Goal: Download file/media

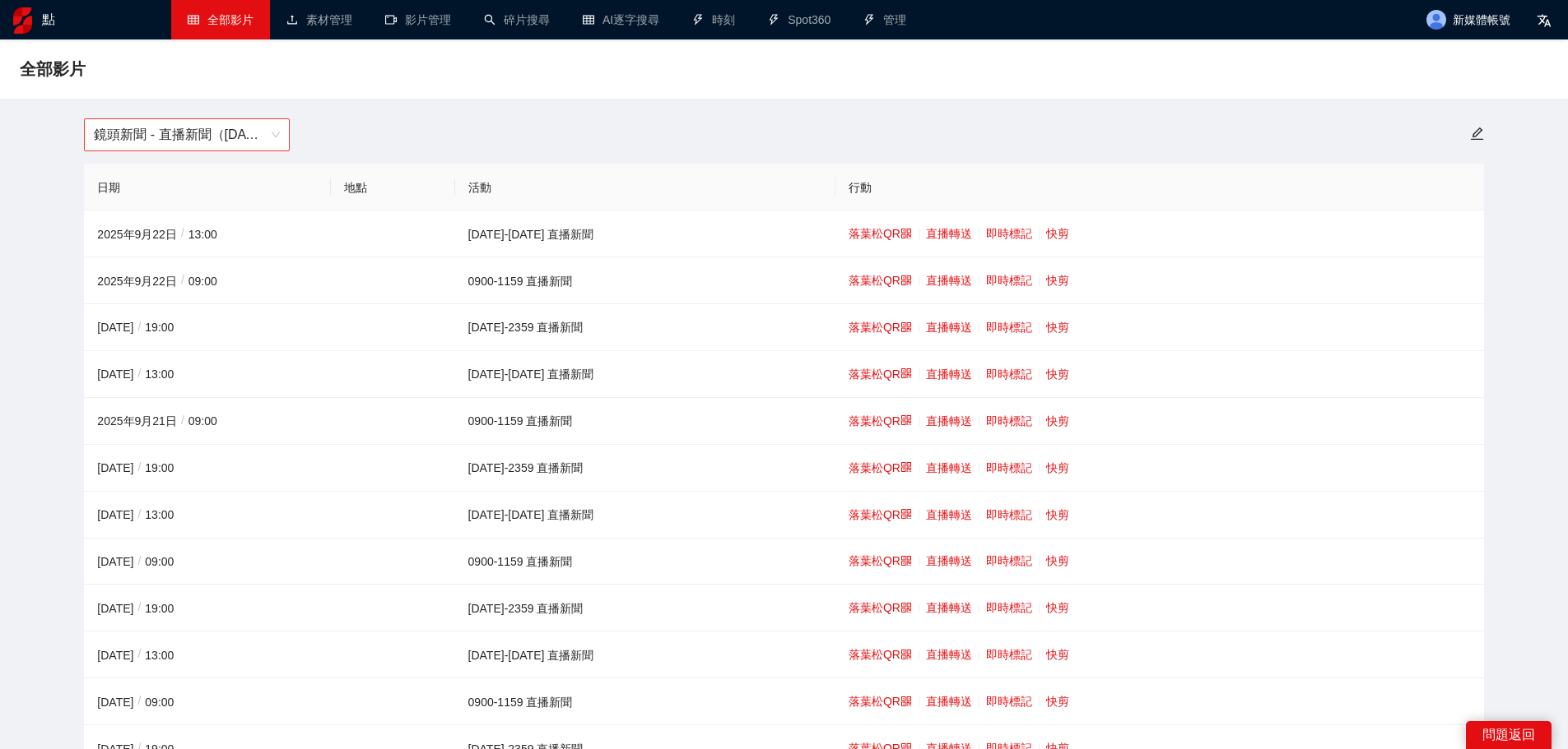
click at [180, 133] on font "鏡頭新聞 - 直播新聞（[DATE]-[DATE]）" at bounding box center [209, 134] width 230 height 14
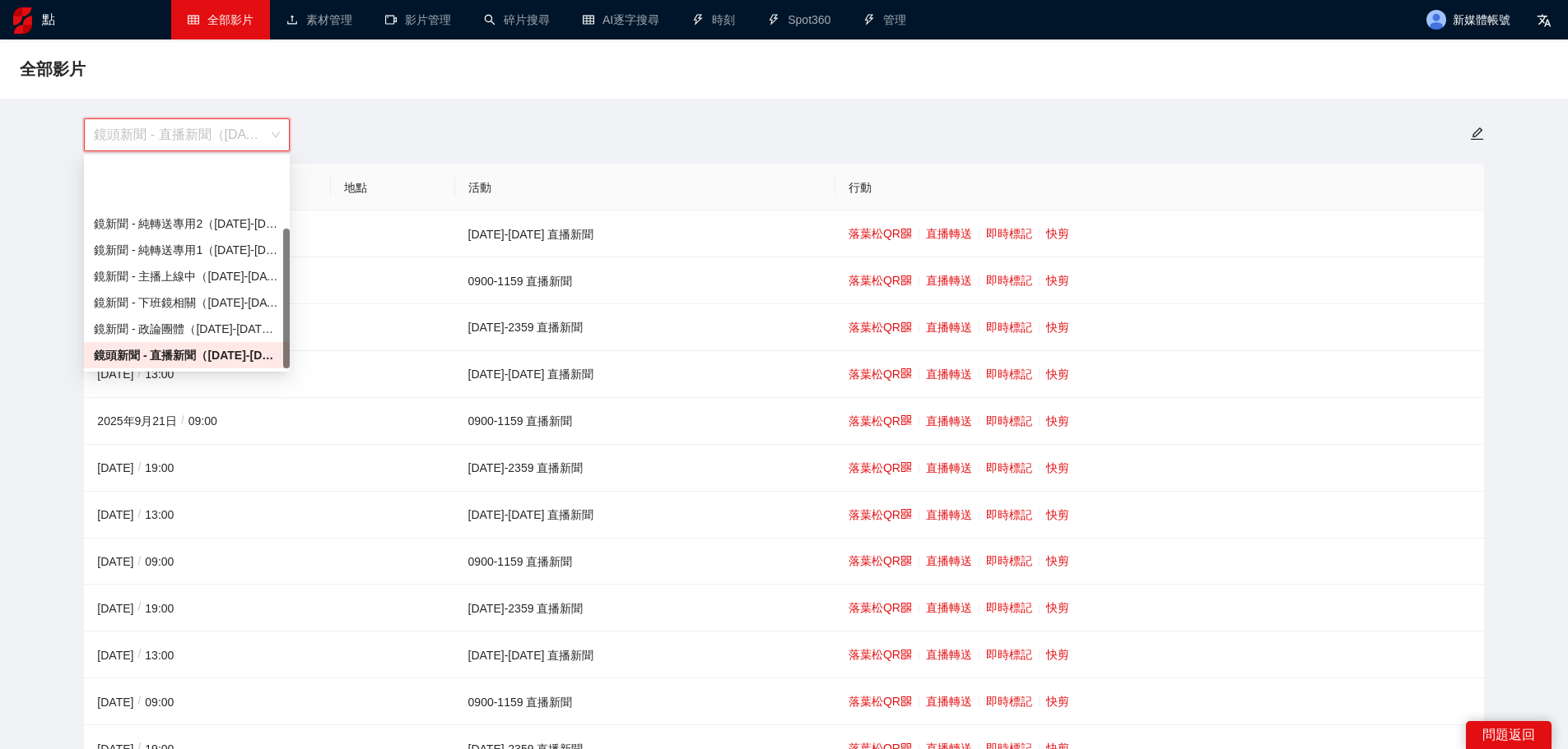
scroll to position [105, 0]
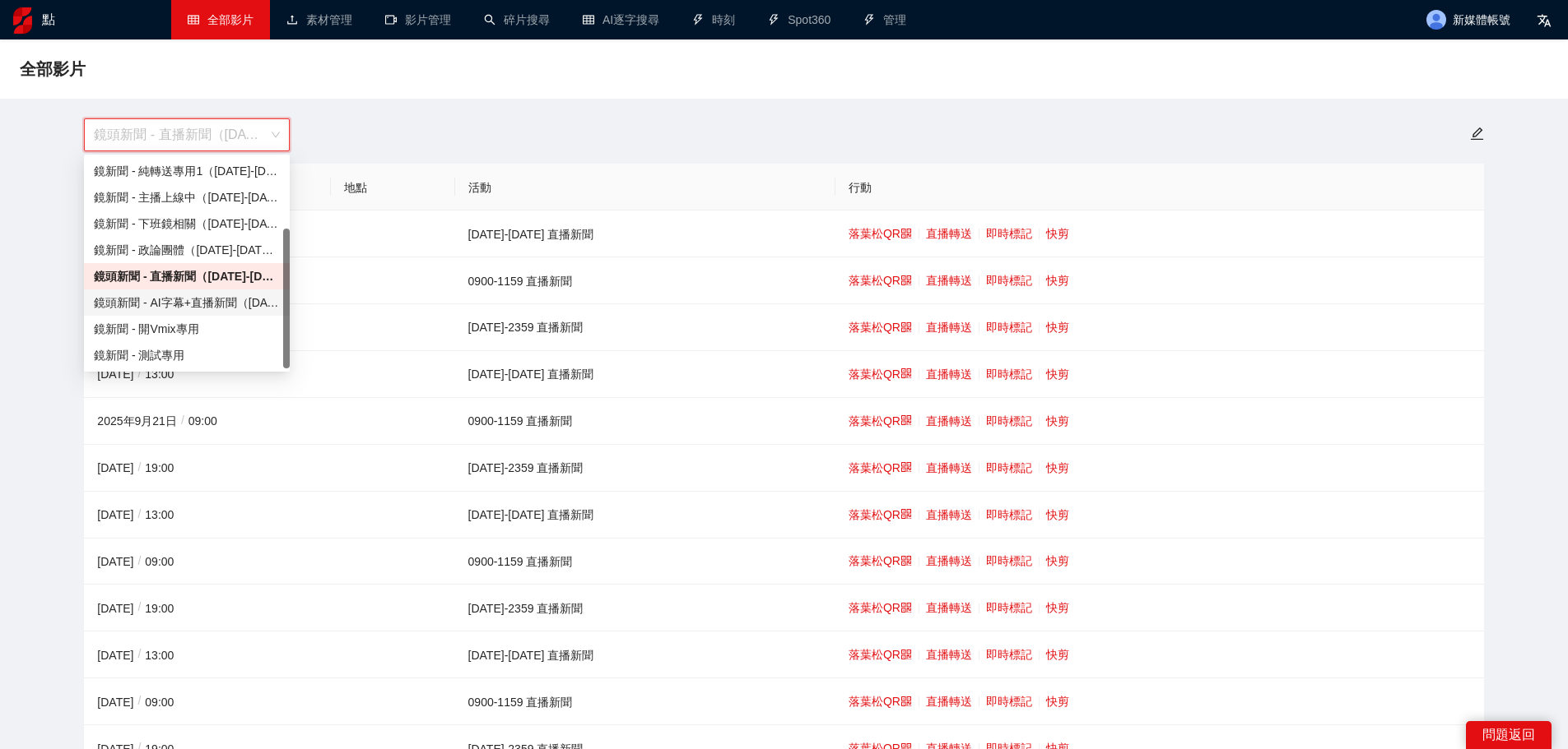
click at [200, 307] on font "鏡頭新聞 - AI字幕+直播新聞（[DATE]-[DATE]）" at bounding box center [215, 302] width 243 height 13
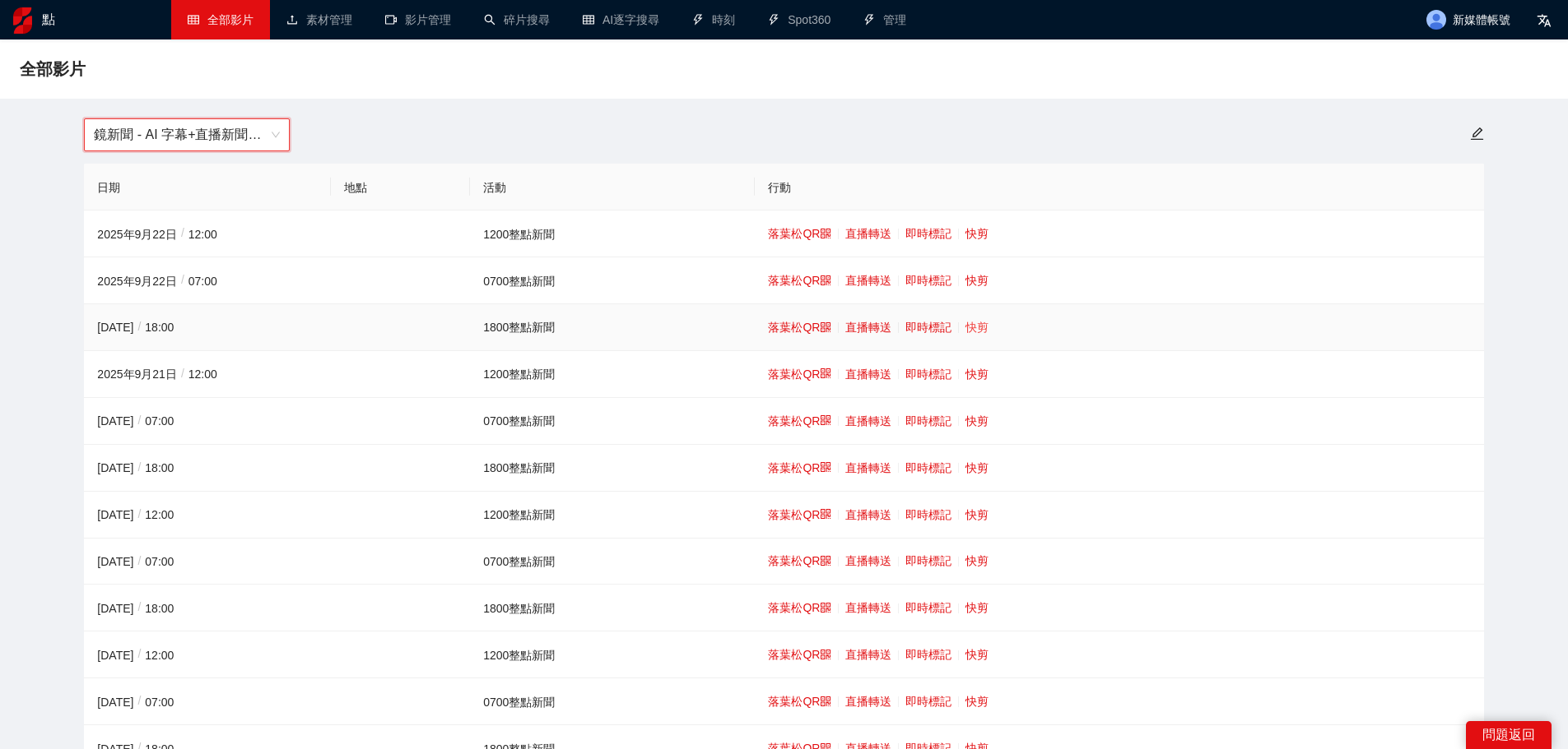
click at [967, 325] on font "快剪" at bounding box center [977, 327] width 23 height 13
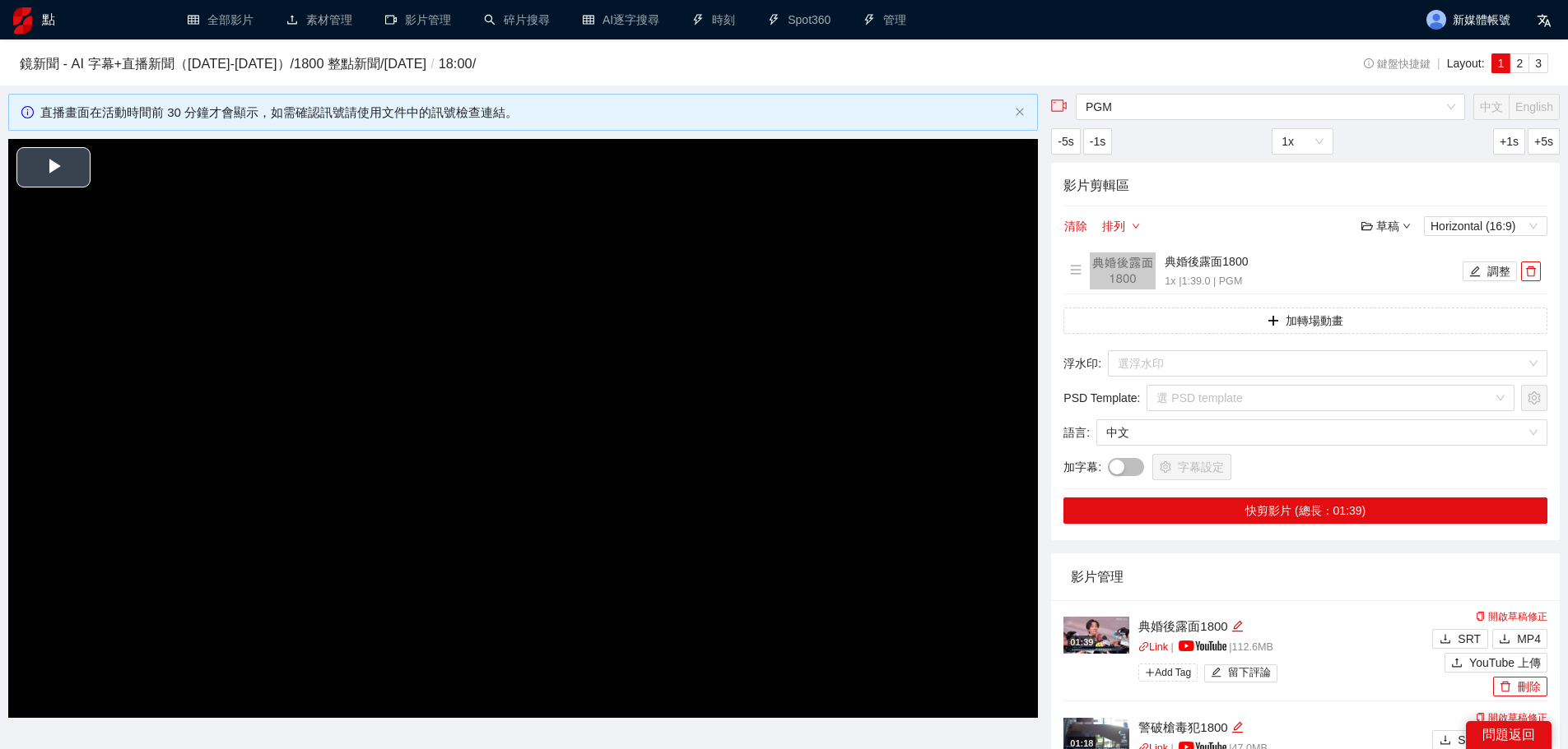
click at [435, 394] on video "Video Player" at bounding box center [523, 428] width 1029 height 579
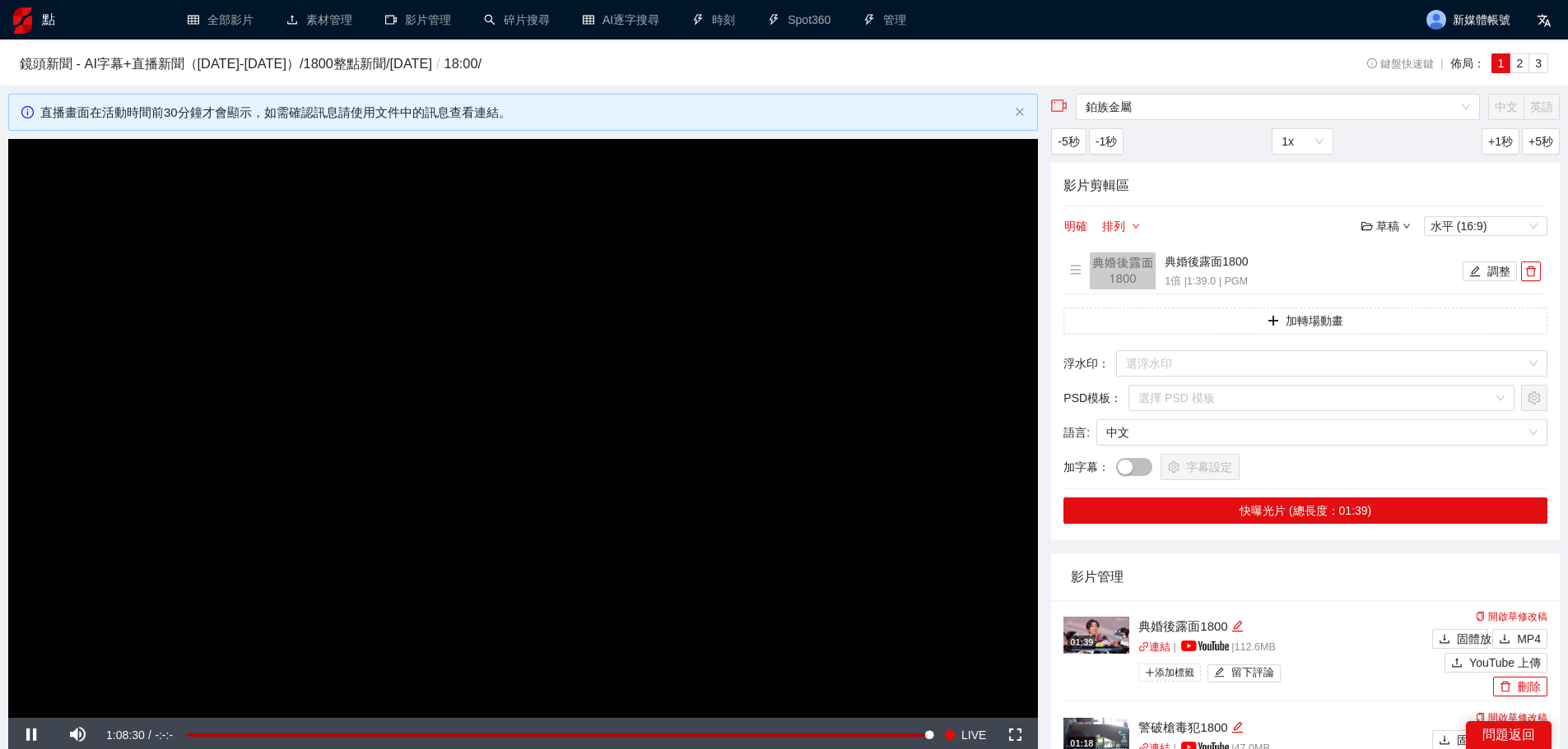
click at [432, 394] on video "Video Player" at bounding box center [523, 428] width 1029 height 579
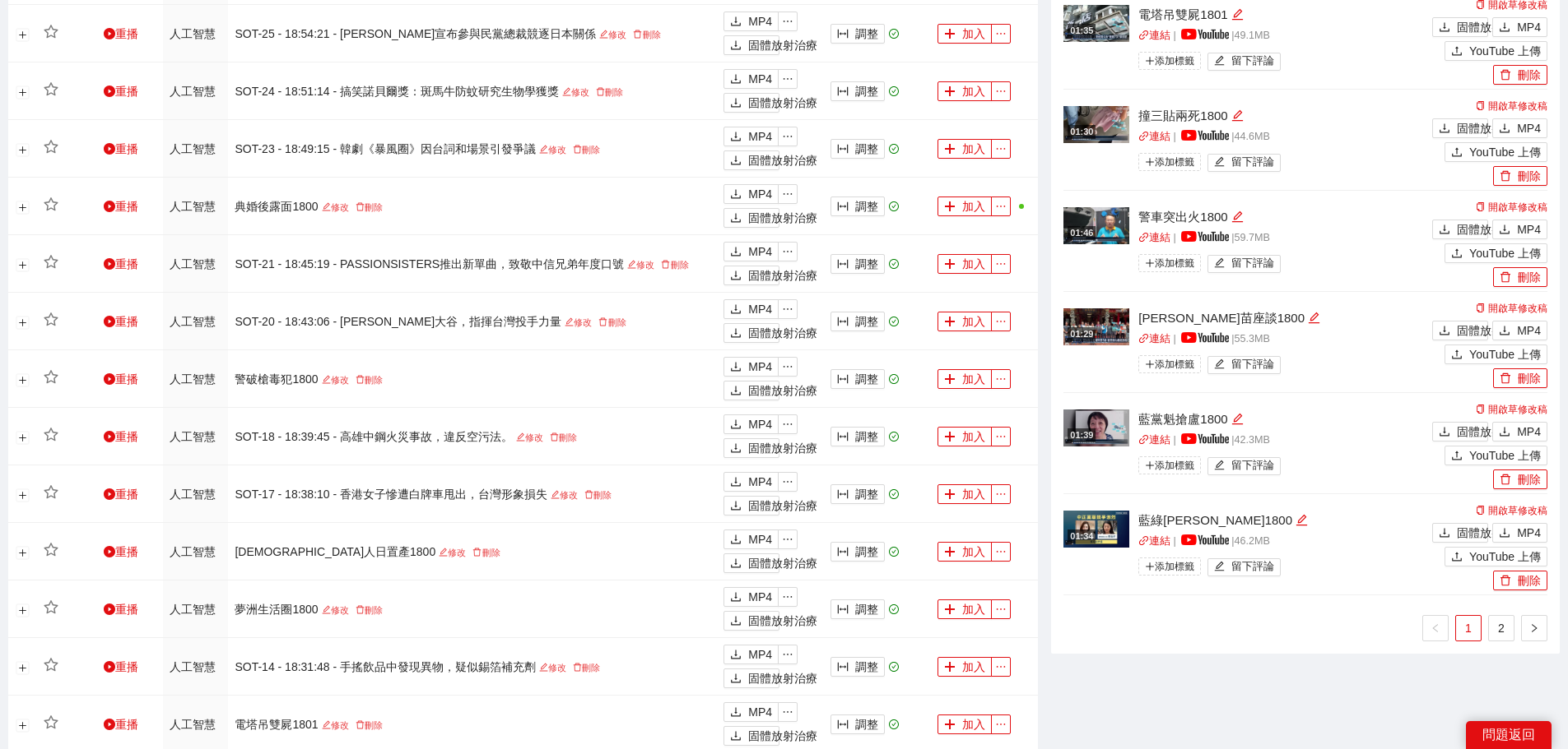
scroll to position [1234, 0]
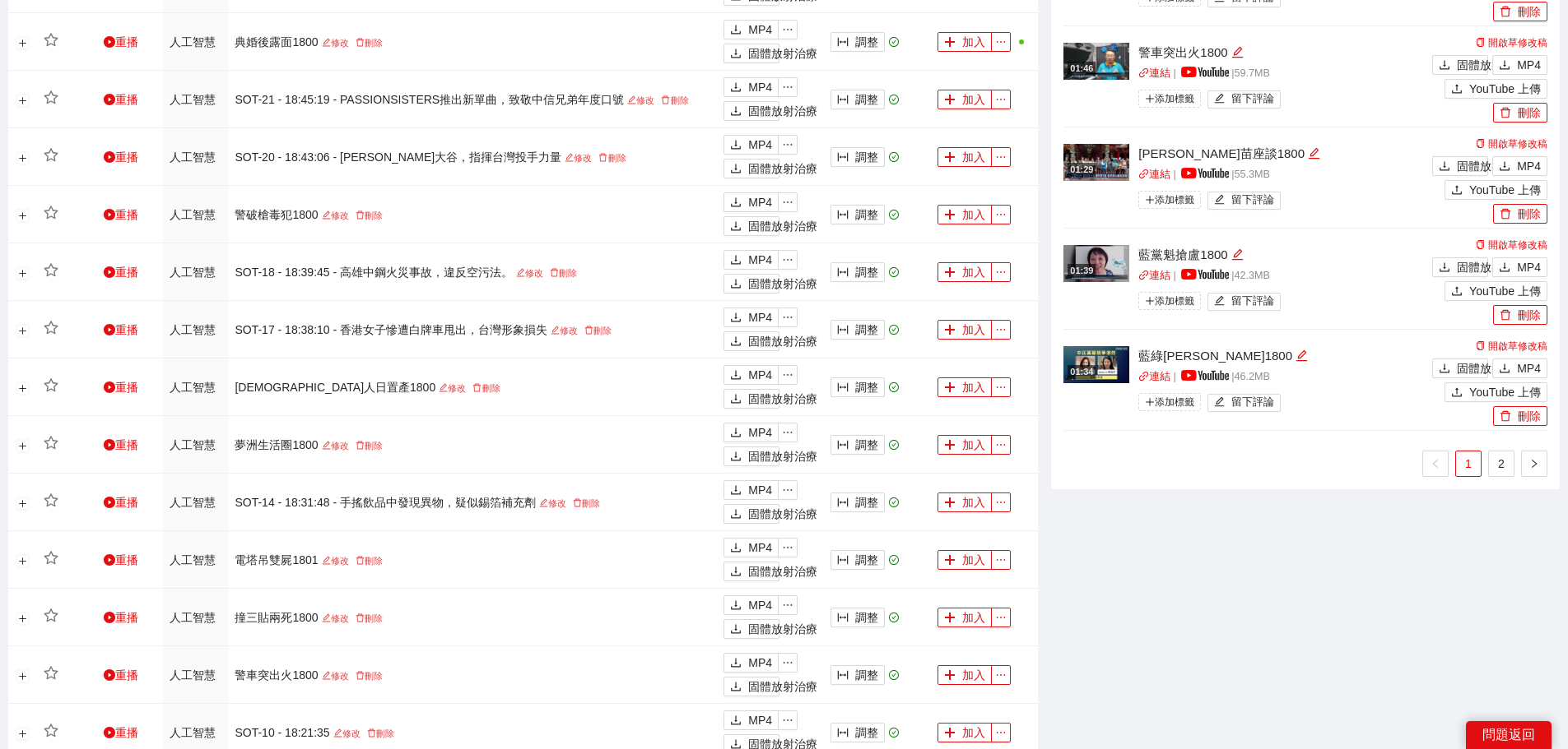
scroll to position [1151, 0]
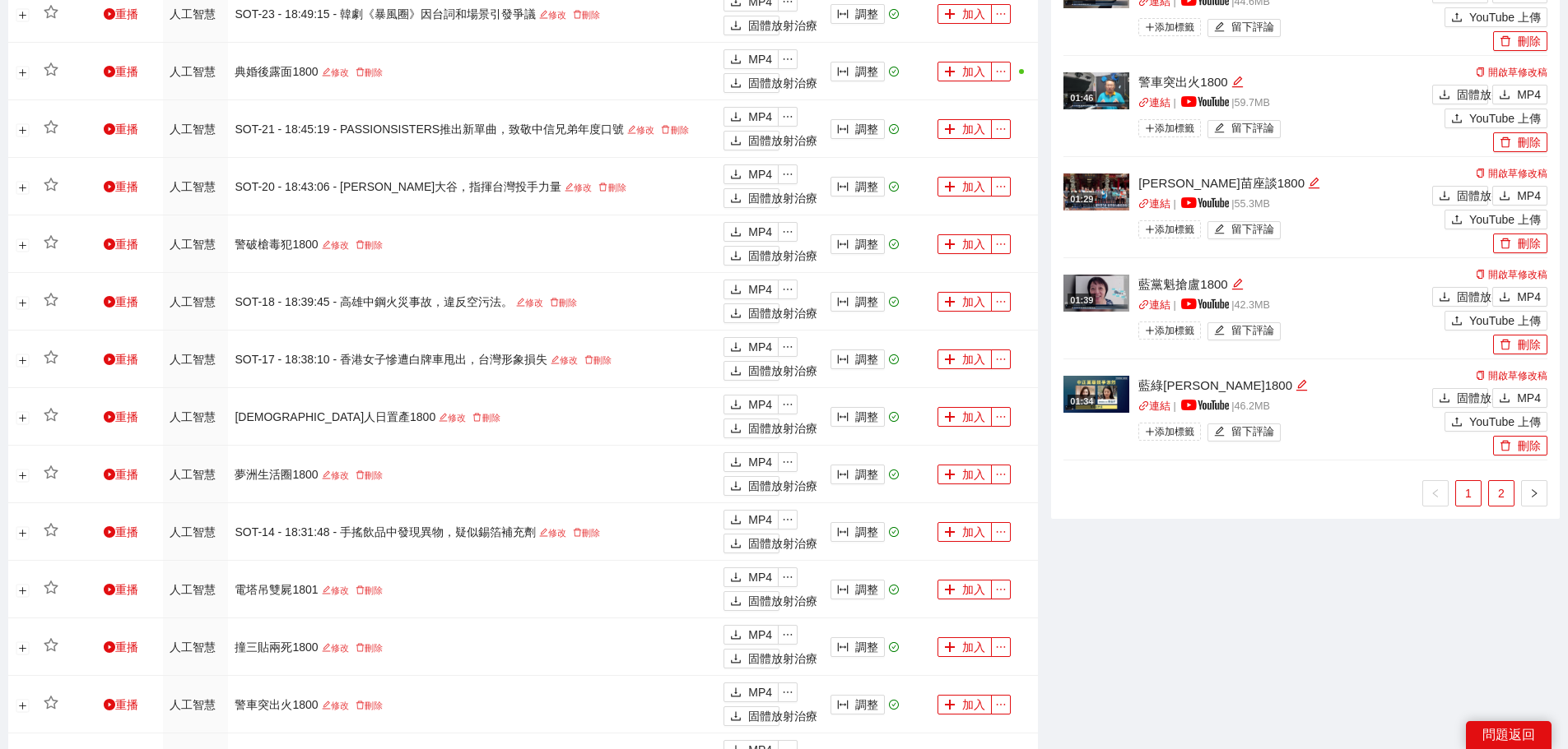
click at [1499, 483] on link "2" at bounding box center [1501, 494] width 25 height 25
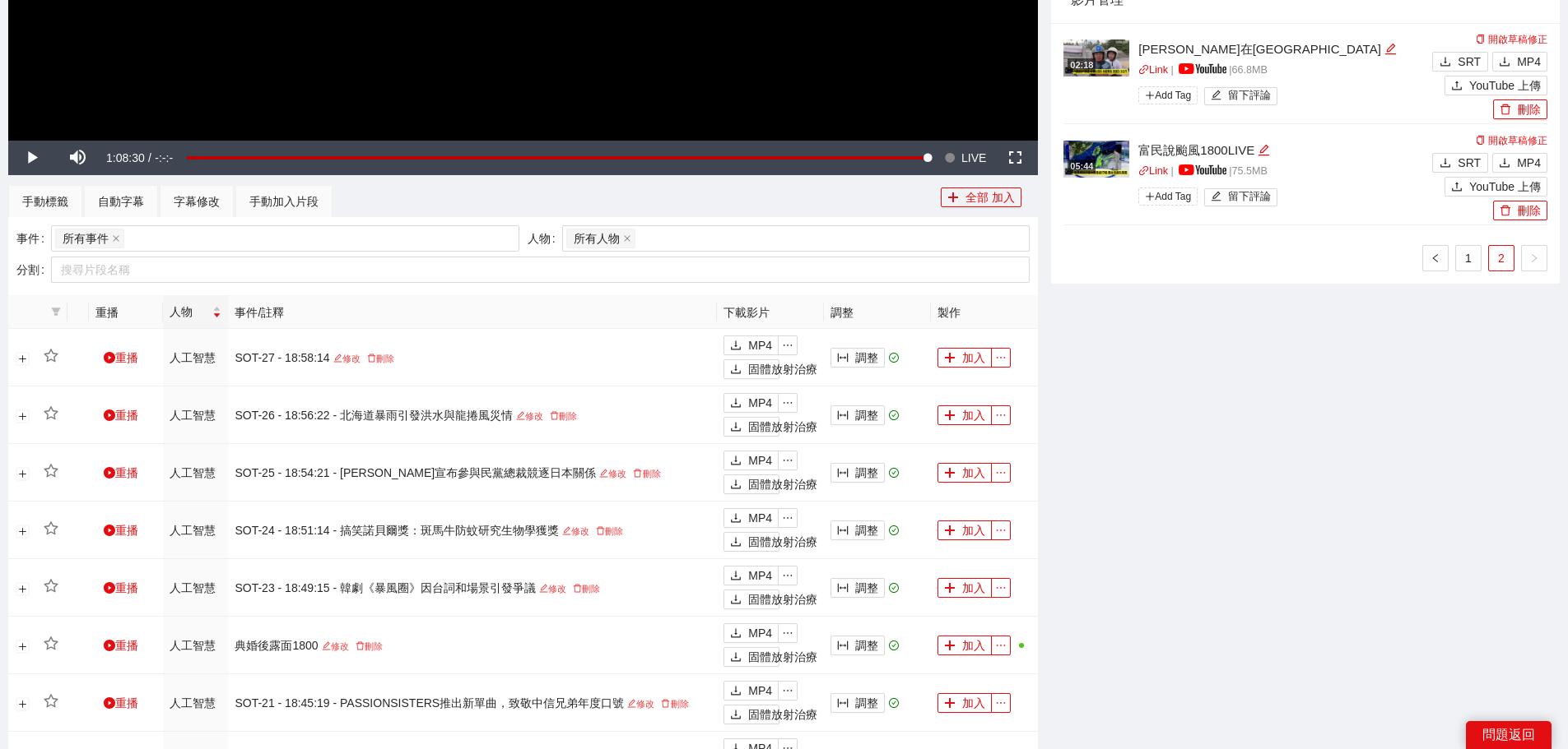
scroll to position [493, 0]
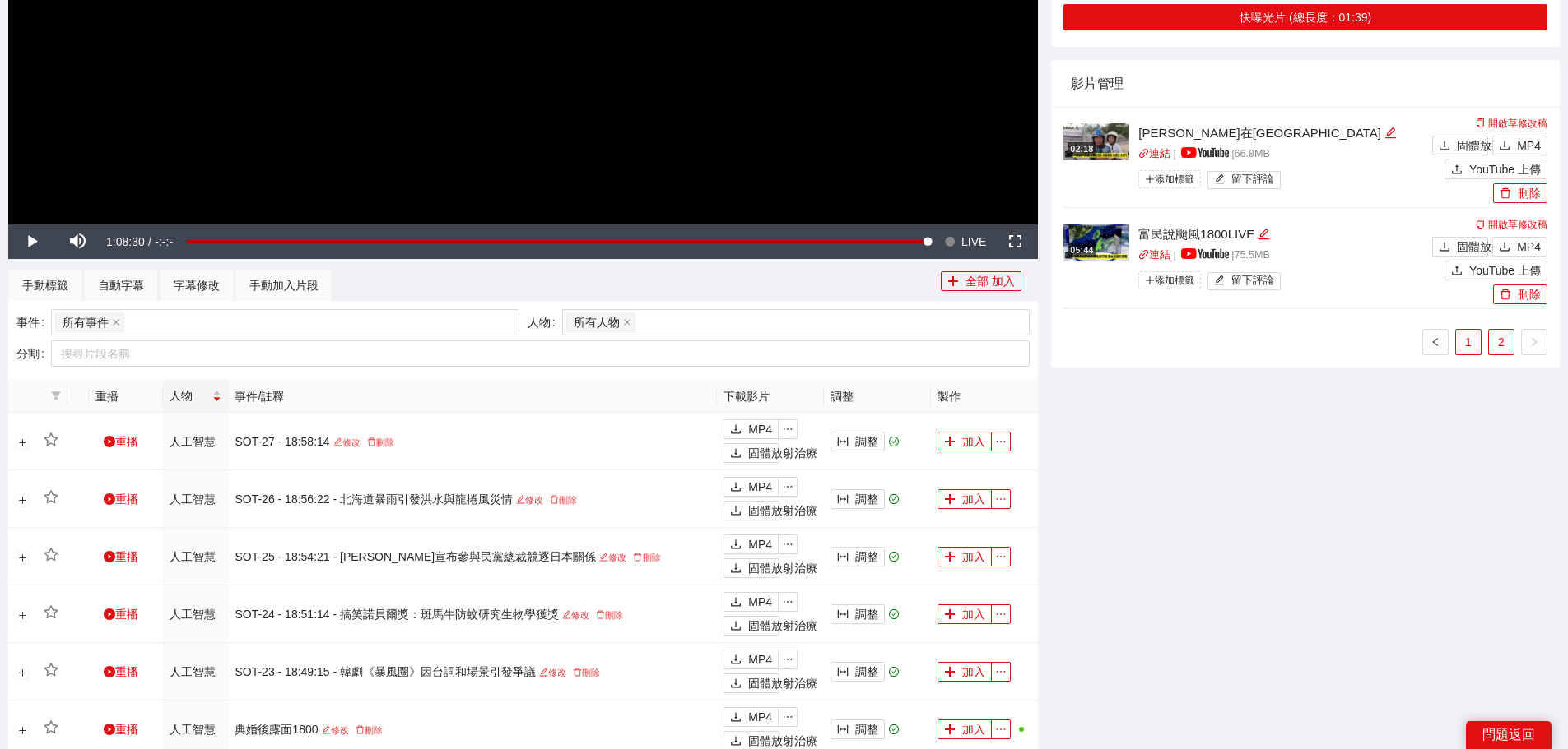
click at [1470, 341] on font "1" at bounding box center [1468, 342] width 6 height 13
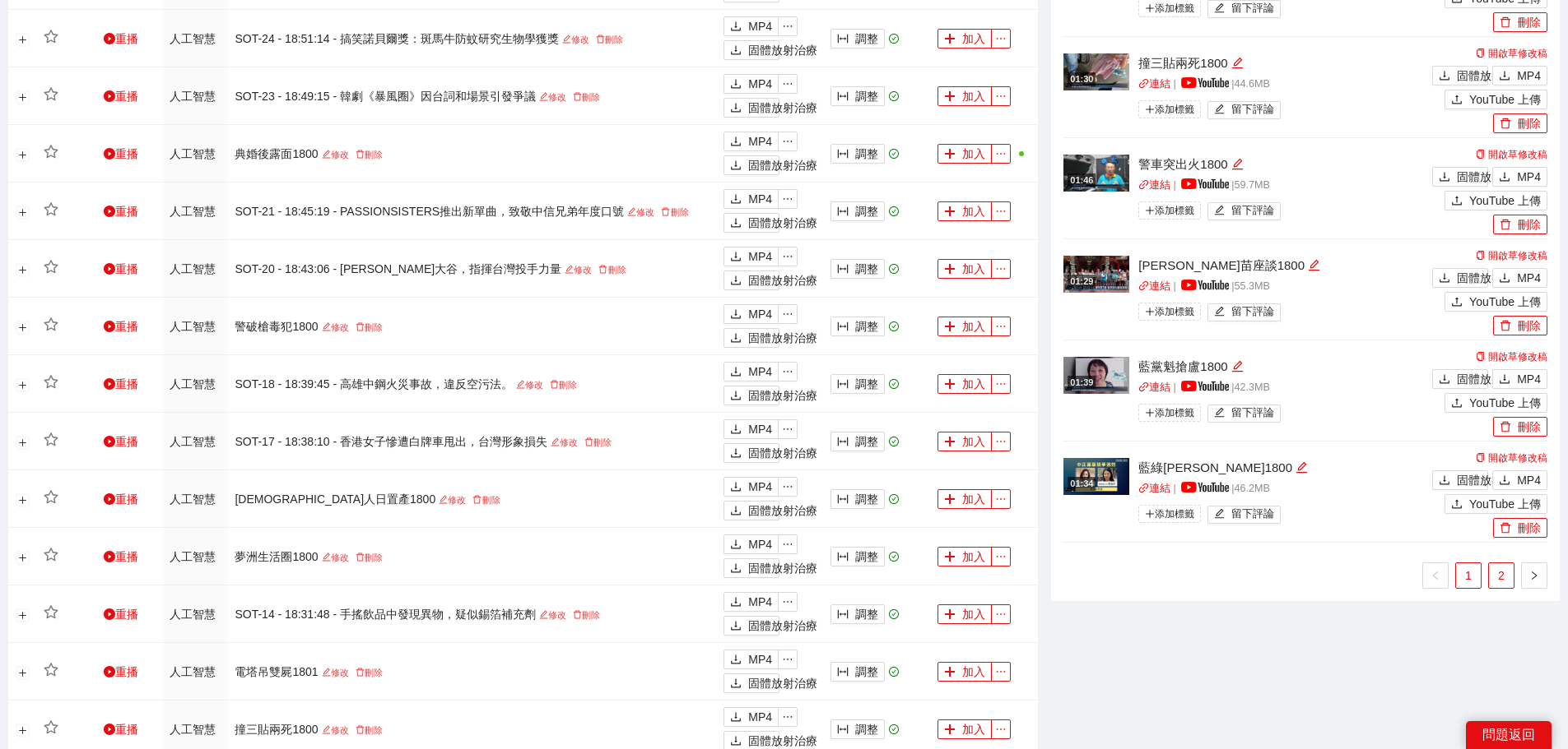
click at [1498, 577] on font "2" at bounding box center [1500, 576] width 6 height 13
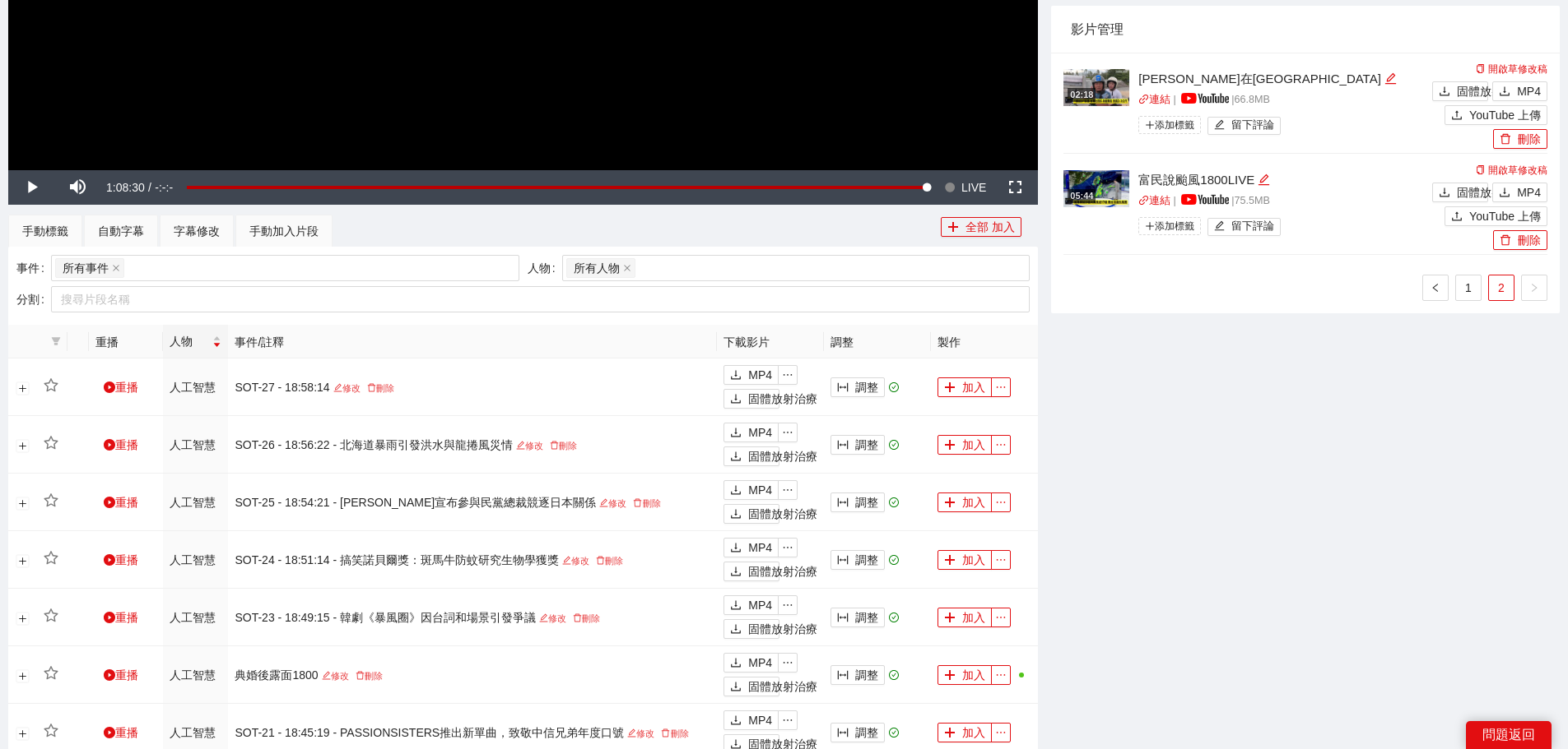
scroll to position [411, 0]
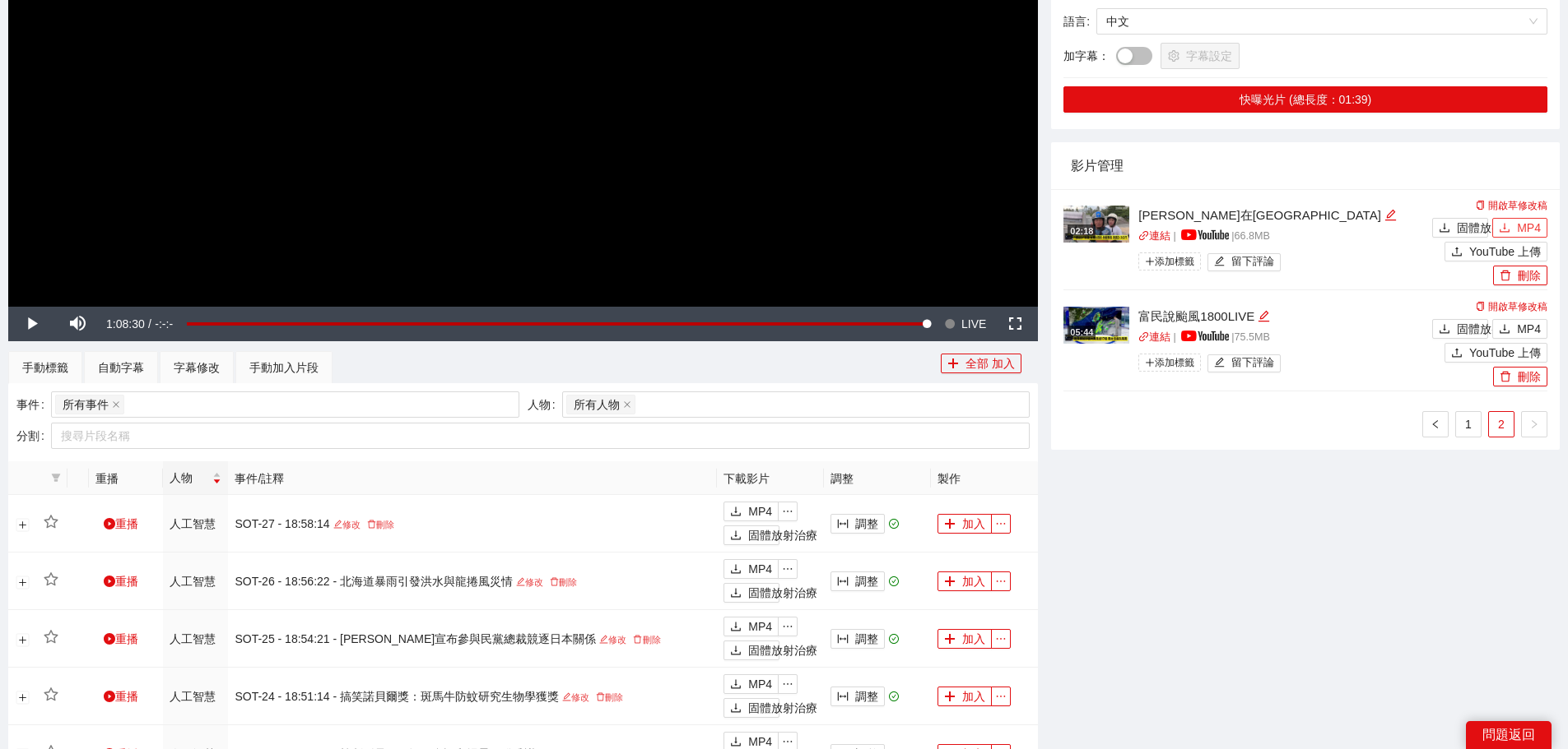
click at [1520, 221] on font "MP4" at bounding box center [1528, 227] width 24 height 13
click at [1475, 410] on div "02:18 珺涵在台東1700DLIVE 連結 | | 66.8 MB 添加標籤 留下評論 開啟草修改稿 固體放射治療 MP4 YouTube 上傳 刪除 0…" at bounding box center [1305, 314] width 484 height 249
click at [1470, 420] on font "1" at bounding box center [1468, 424] width 6 height 13
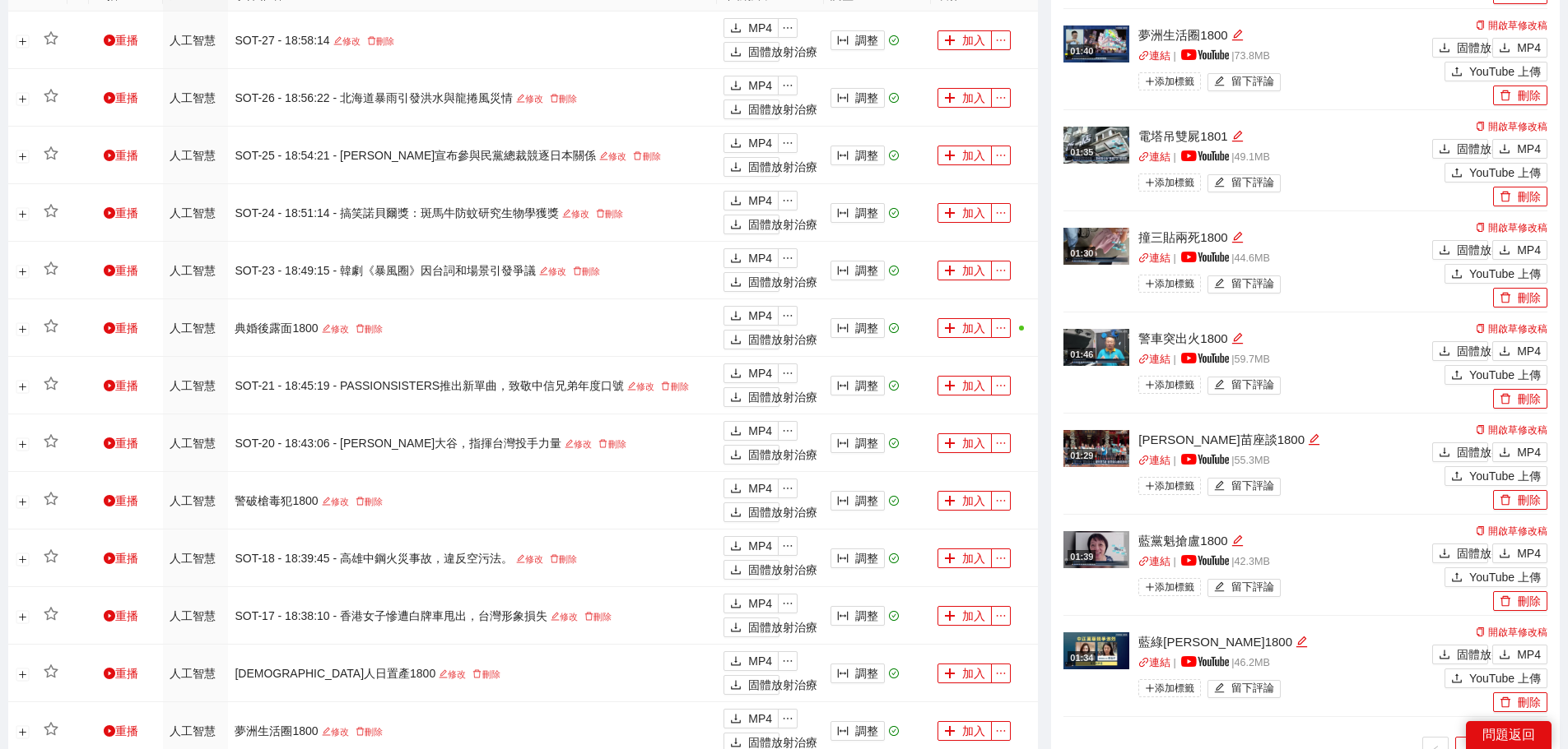
scroll to position [987, 0]
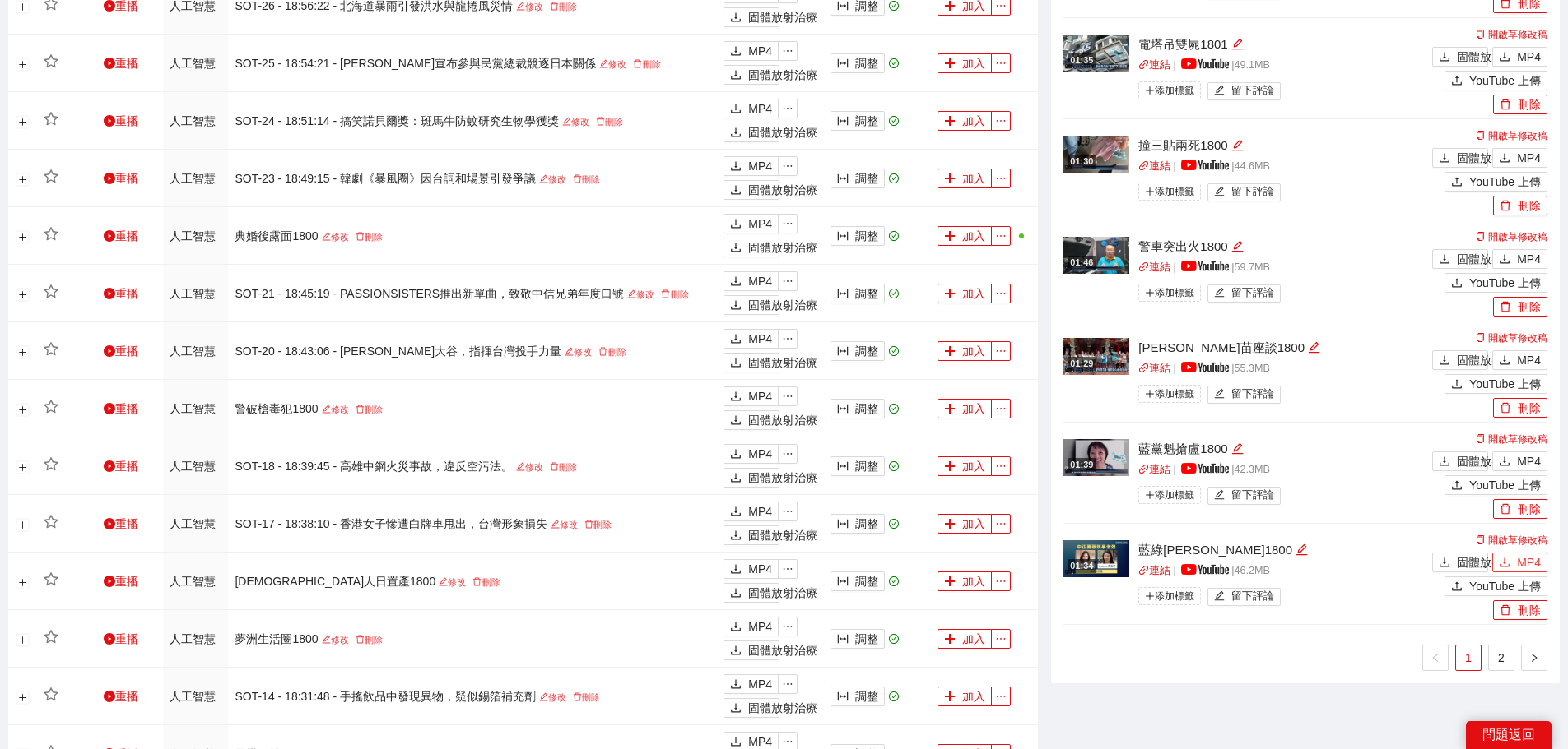
click at [1508, 558] on button "MP4" at bounding box center [1519, 562] width 55 height 20
click at [1524, 450] on div "固體放射治療 MP4" at bounding box center [1487, 459] width 119 height 24
click at [1508, 359] on icon "下載" at bounding box center [1504, 360] width 12 height 12
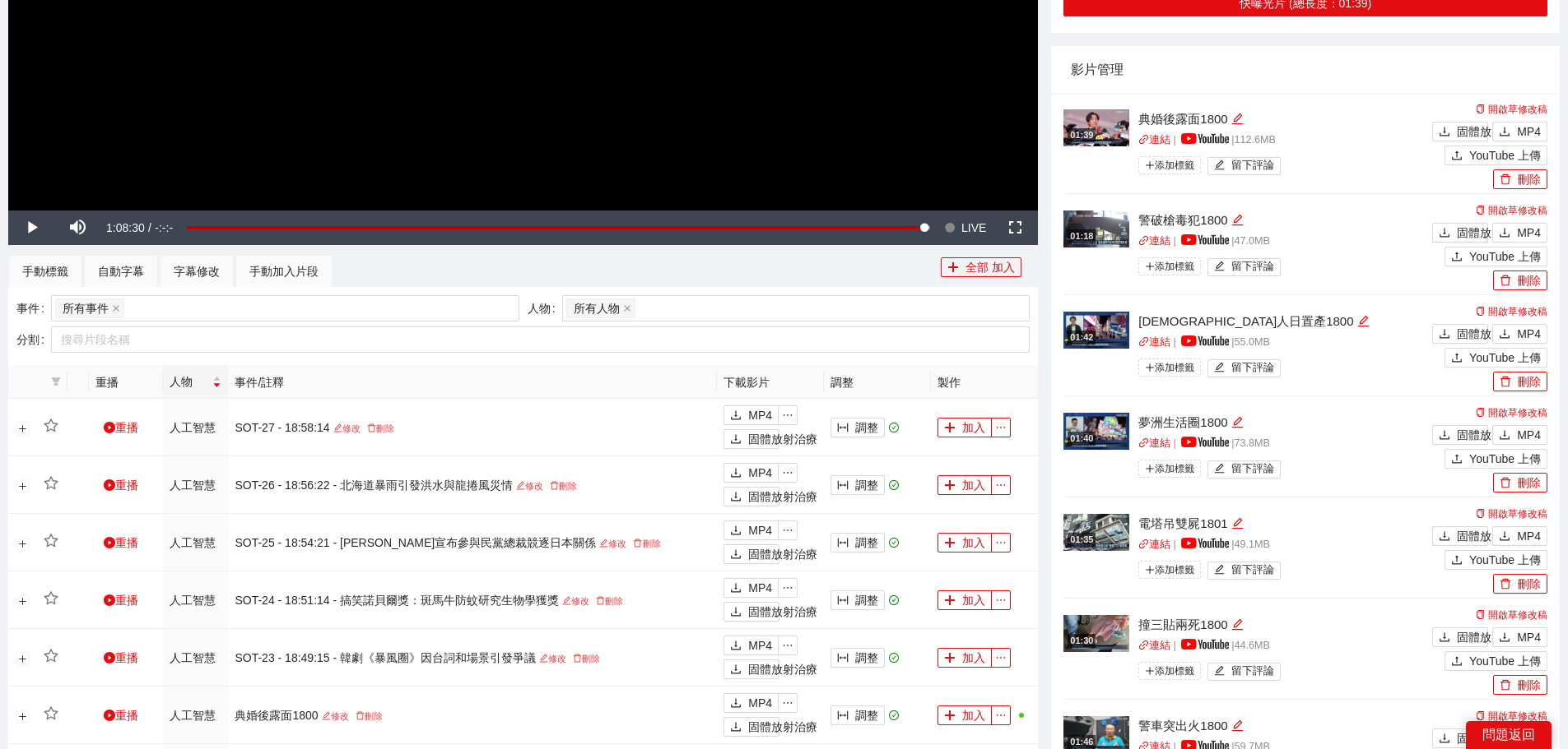
scroll to position [493, 0]
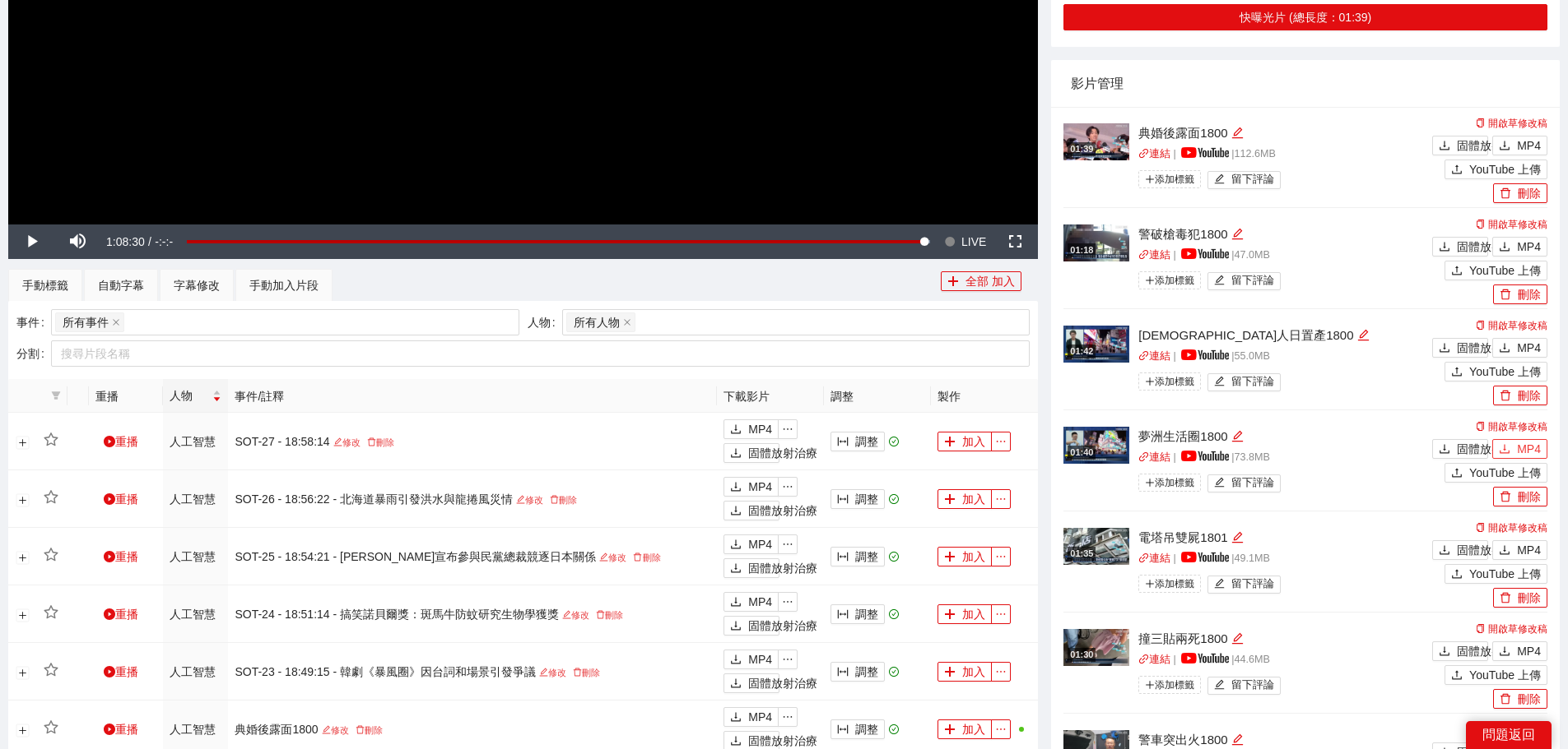
click at [1509, 443] on icon "下載" at bounding box center [1504, 449] width 12 height 12
click at [1522, 349] on font "MP4" at bounding box center [1528, 347] width 24 height 13
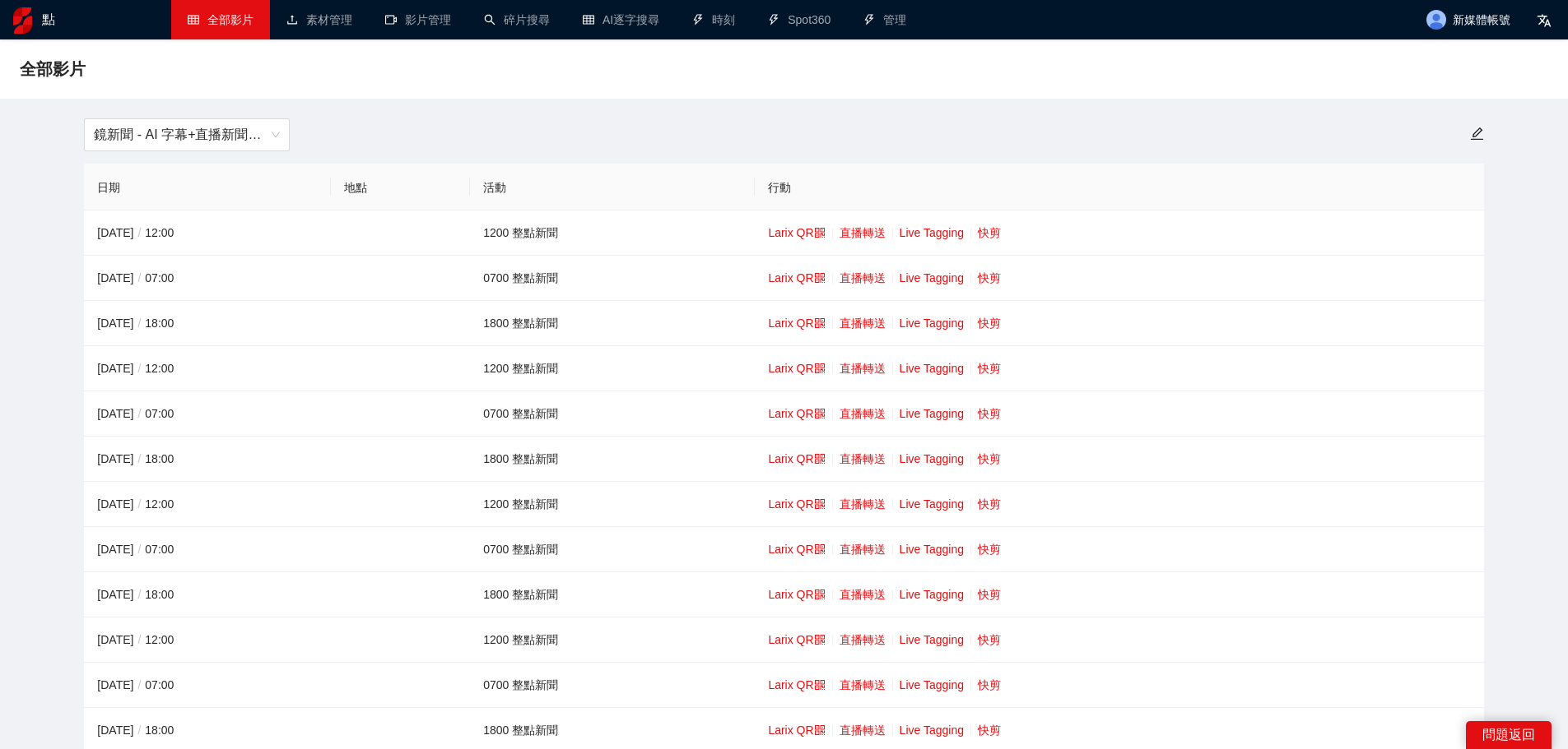
click at [207, 133] on span "鏡新聞 - AI 字幕+直播新聞（[DATE]-[DATE]）" at bounding box center [187, 134] width 186 height 31
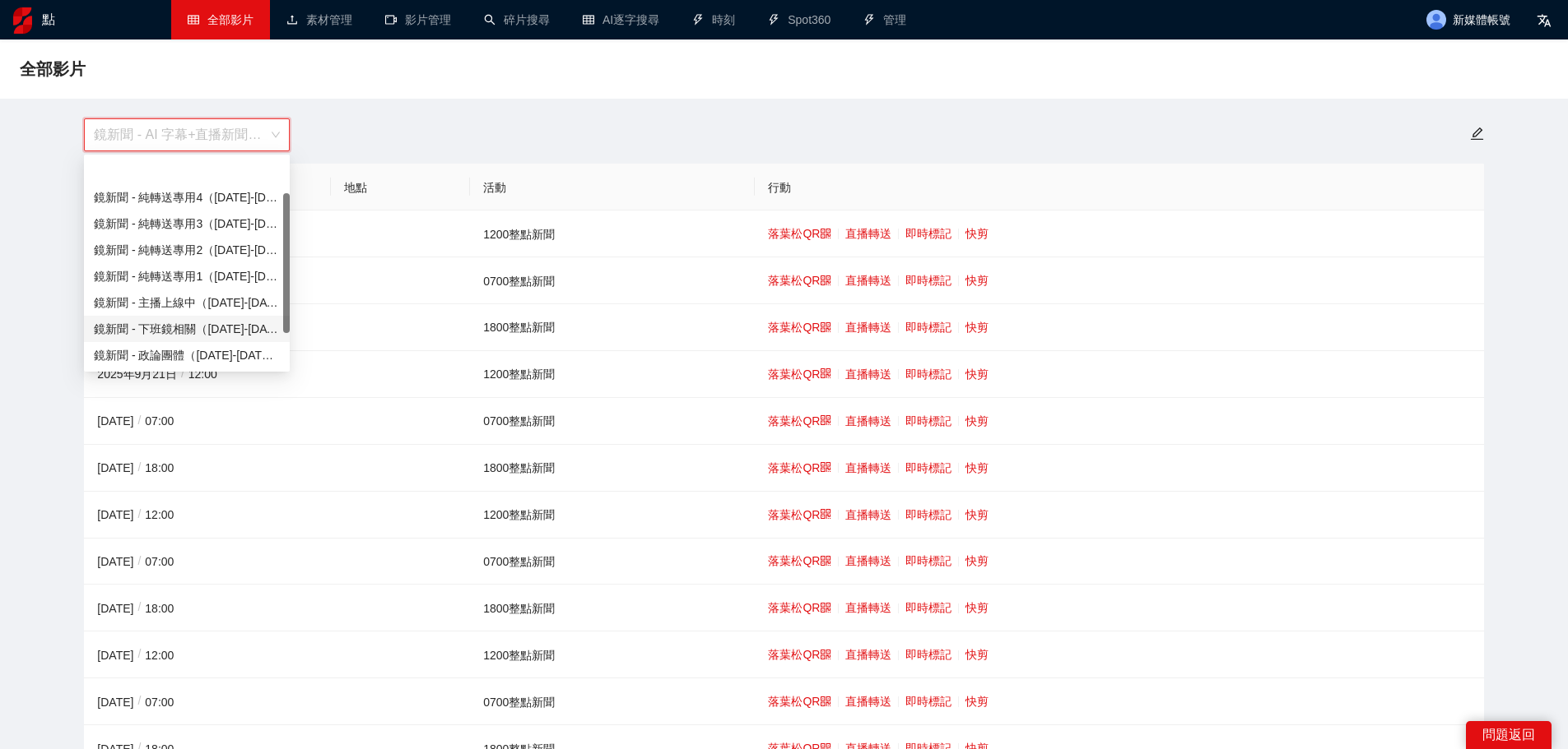
scroll to position [52, 0]
click at [180, 326] on font "鏡頭新聞 - 直播新聞（[DATE]-[DATE]）" at bounding box center [195, 329] width 202 height 13
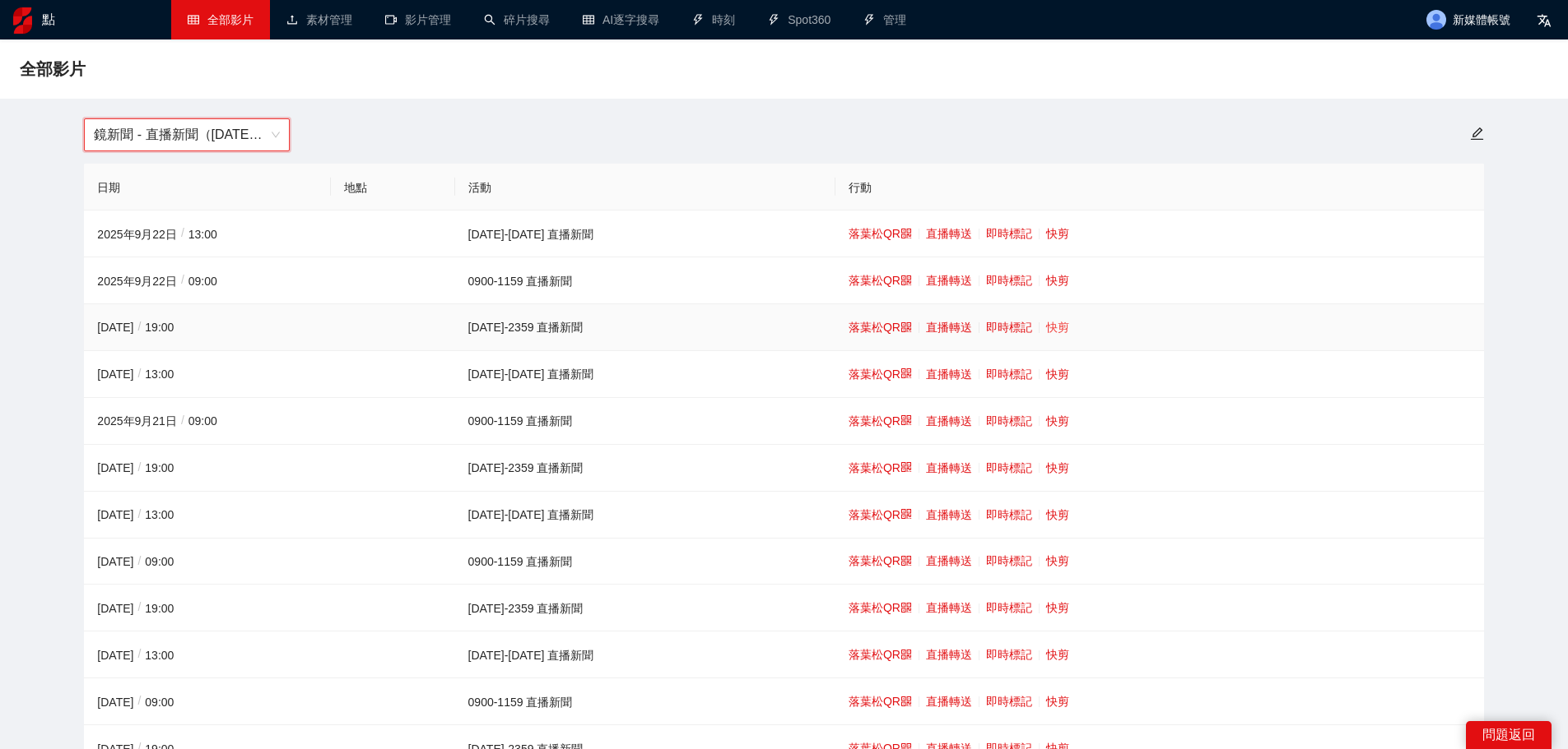
click at [1046, 326] on font "快剪" at bounding box center [1058, 327] width 23 height 13
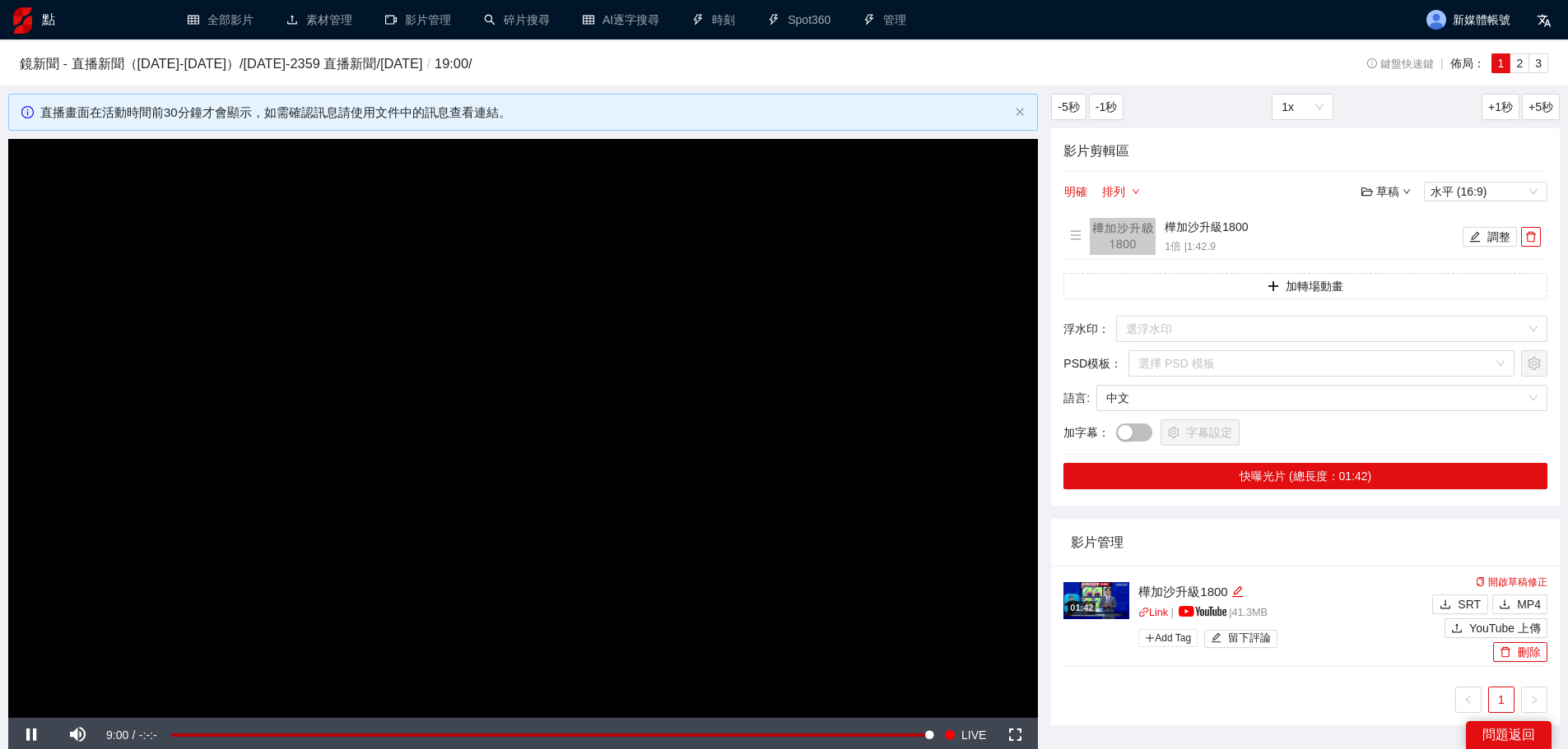
click at [754, 348] on video "Video Player" at bounding box center [523, 428] width 1029 height 579
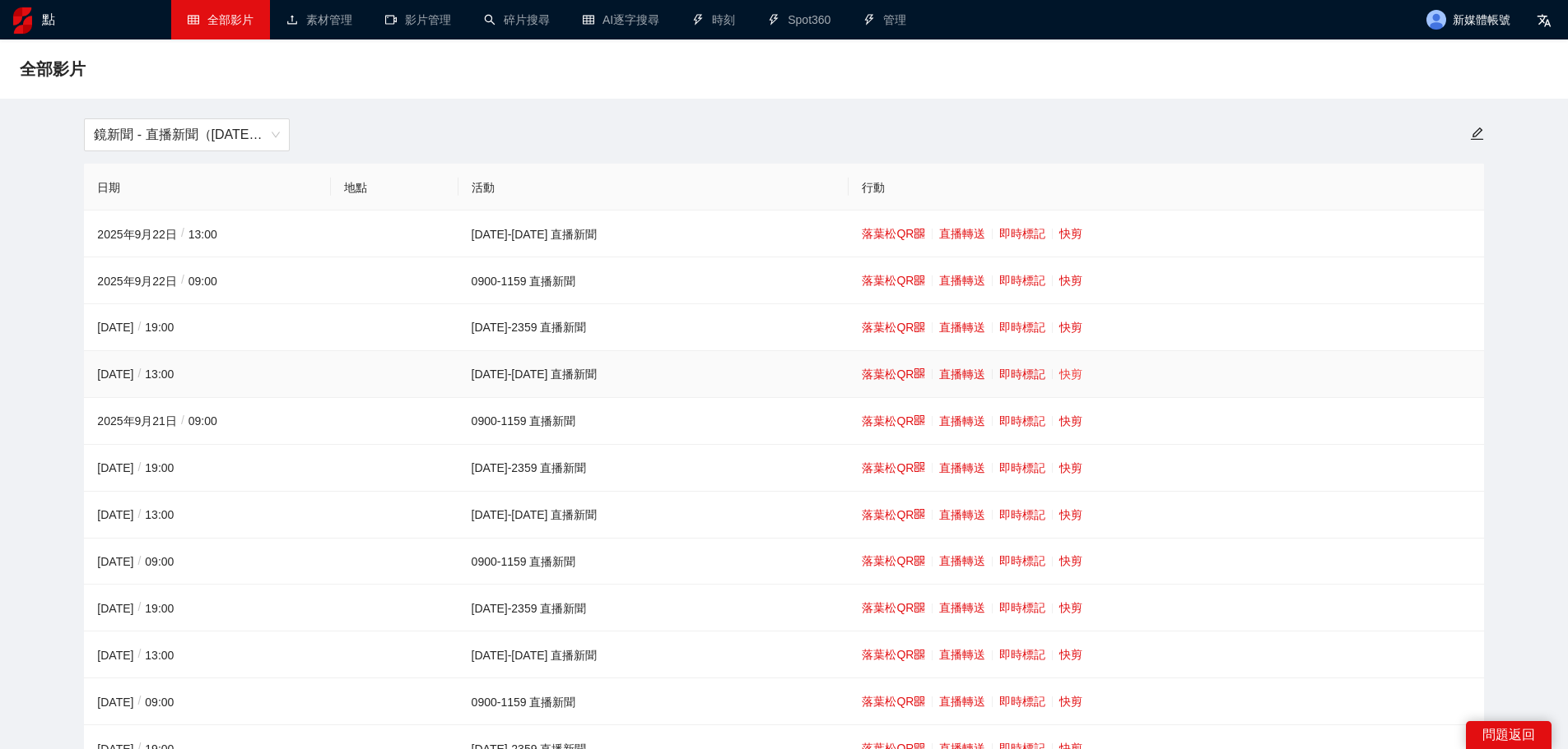
click at [1059, 371] on font "快剪" at bounding box center [1070, 374] width 23 height 13
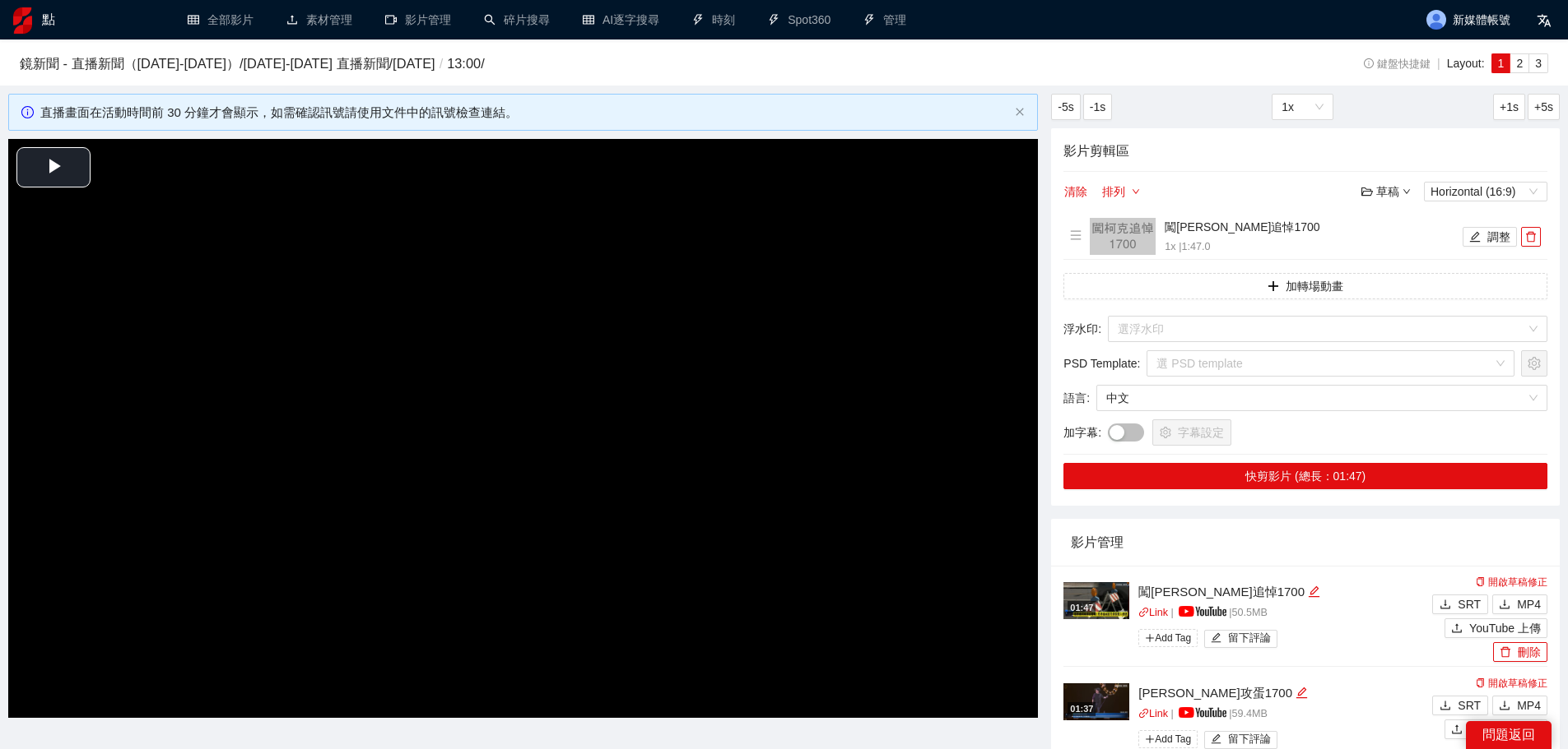
click at [413, 398] on video "Video Player" at bounding box center [523, 428] width 1029 height 579
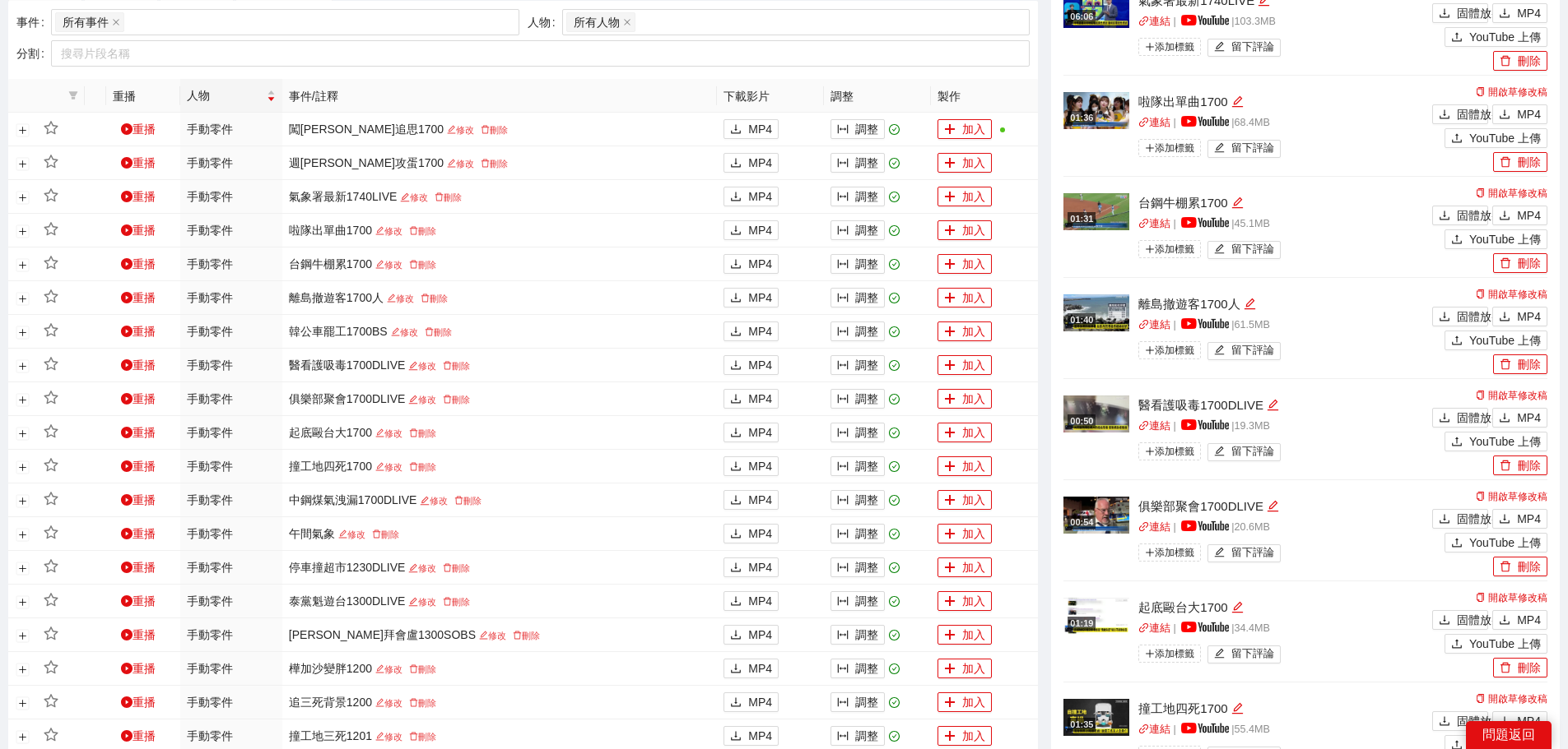
scroll to position [823, 0]
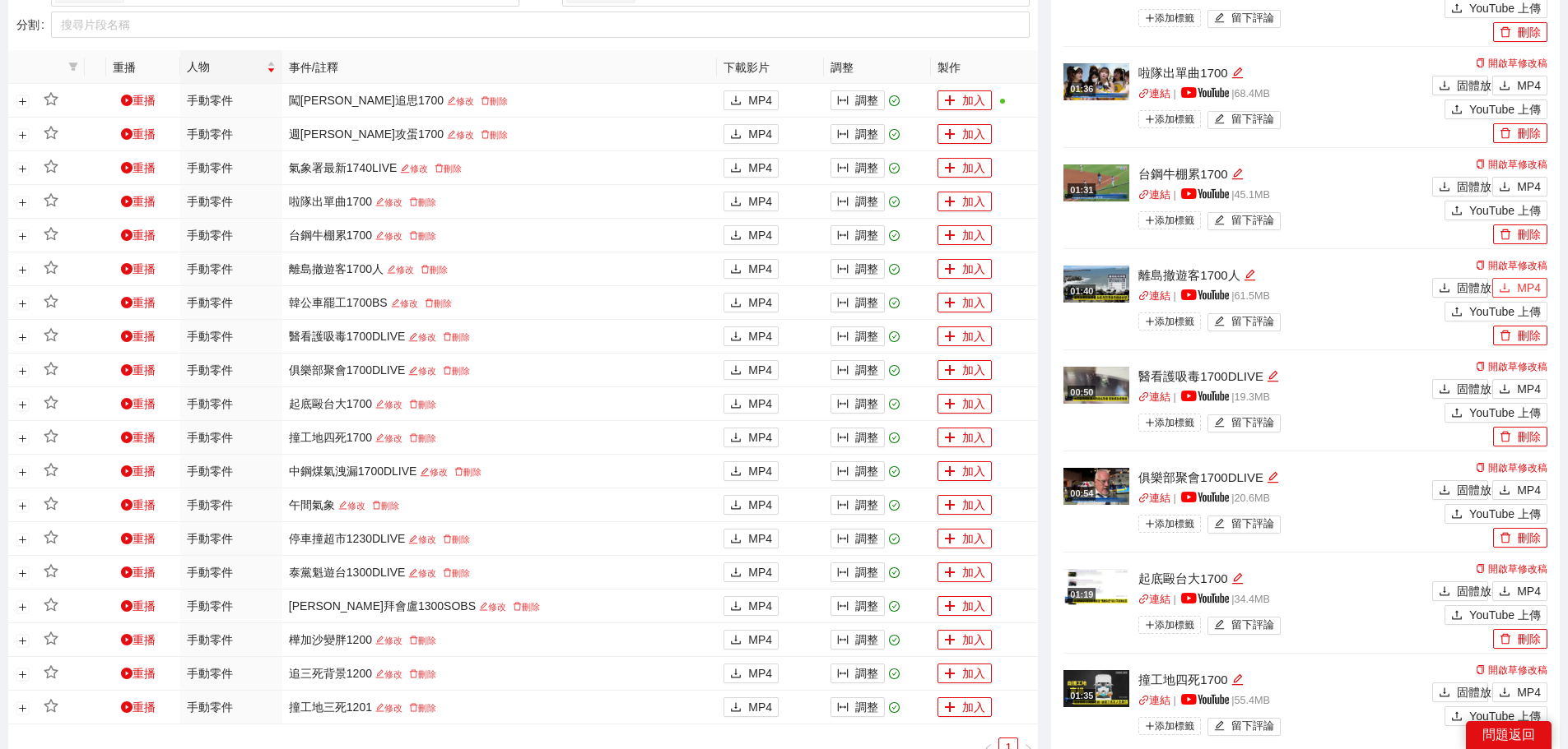
click at [1515, 283] on button "MP4" at bounding box center [1519, 288] width 55 height 20
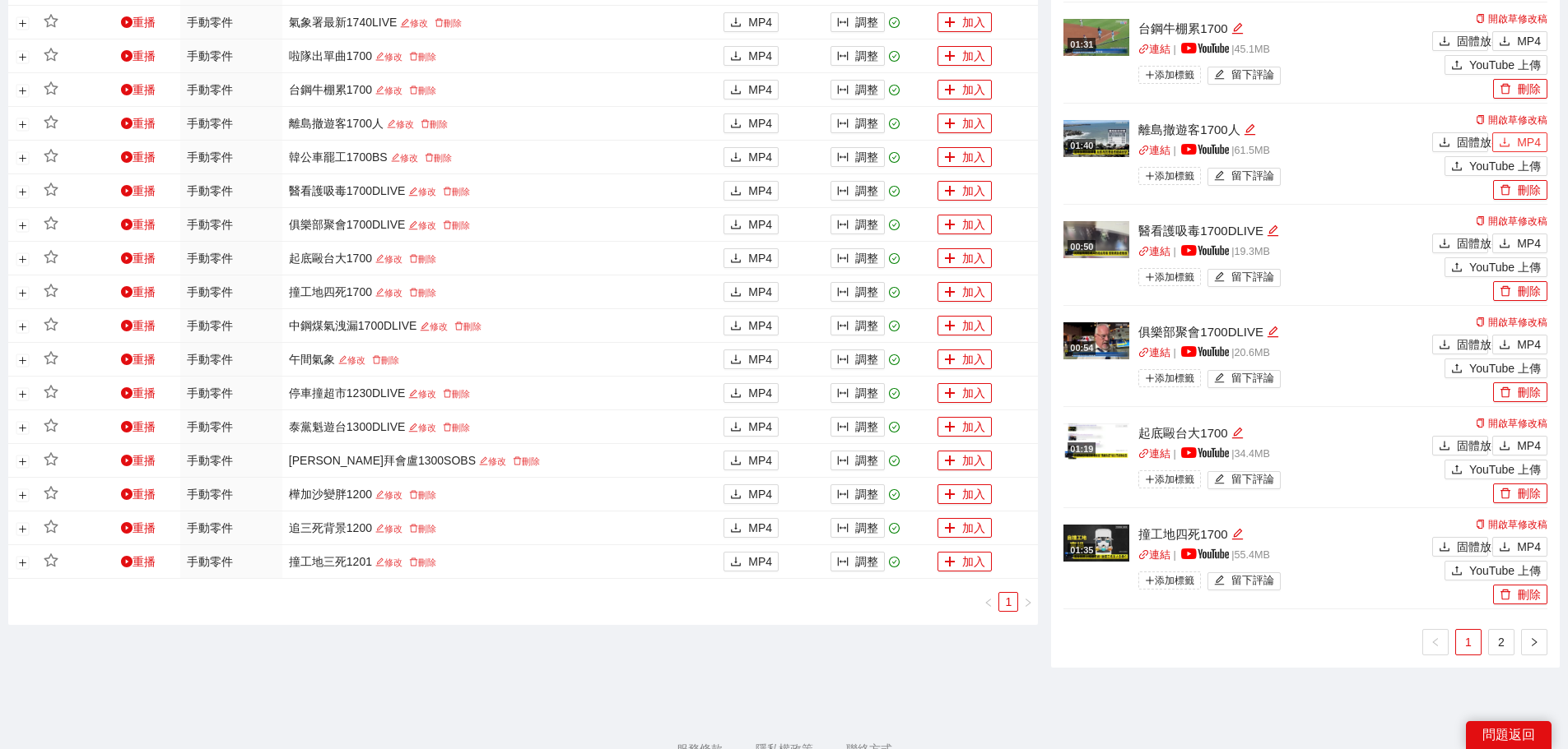
scroll to position [987, 0]
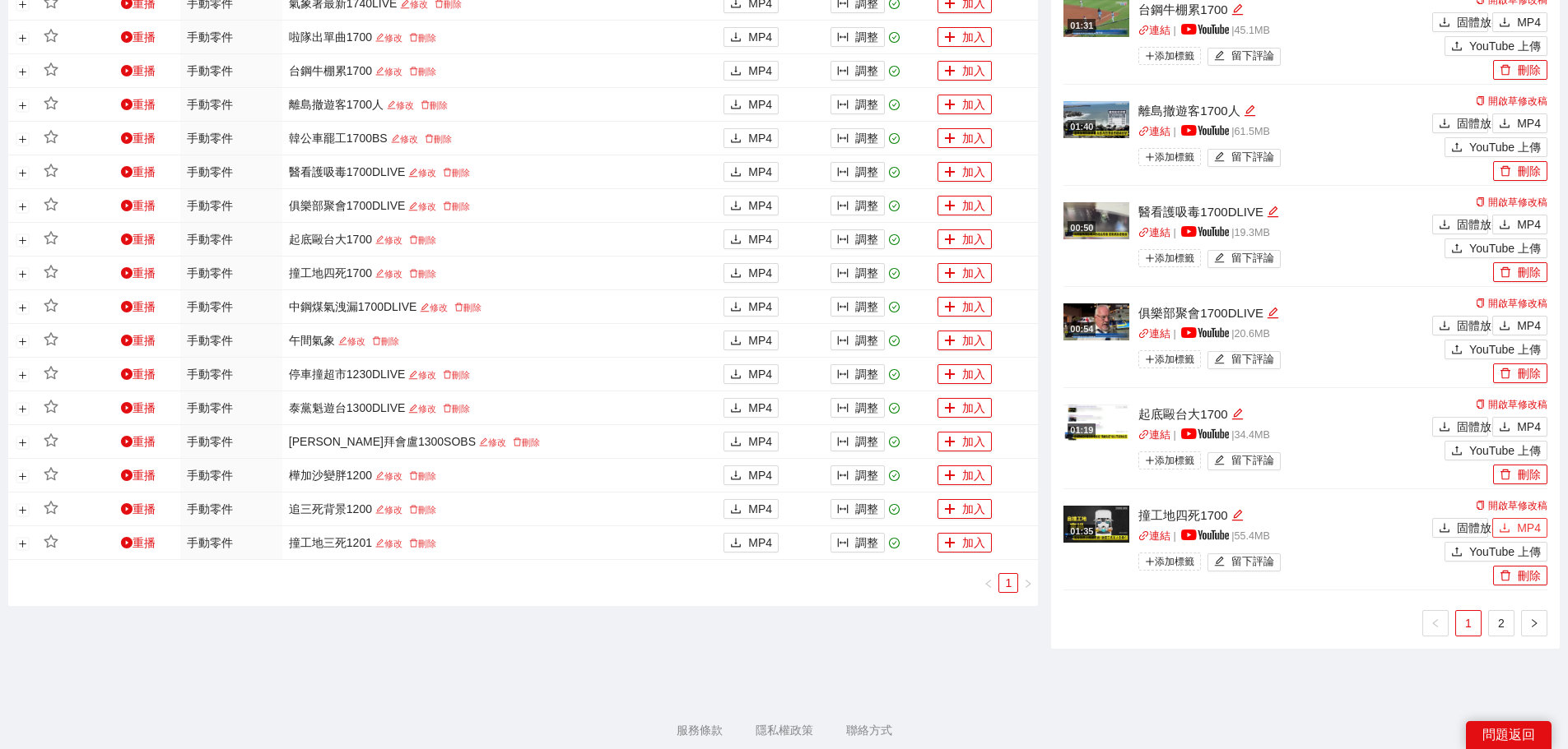
click at [1521, 528] on font "MP4" at bounding box center [1528, 528] width 24 height 13
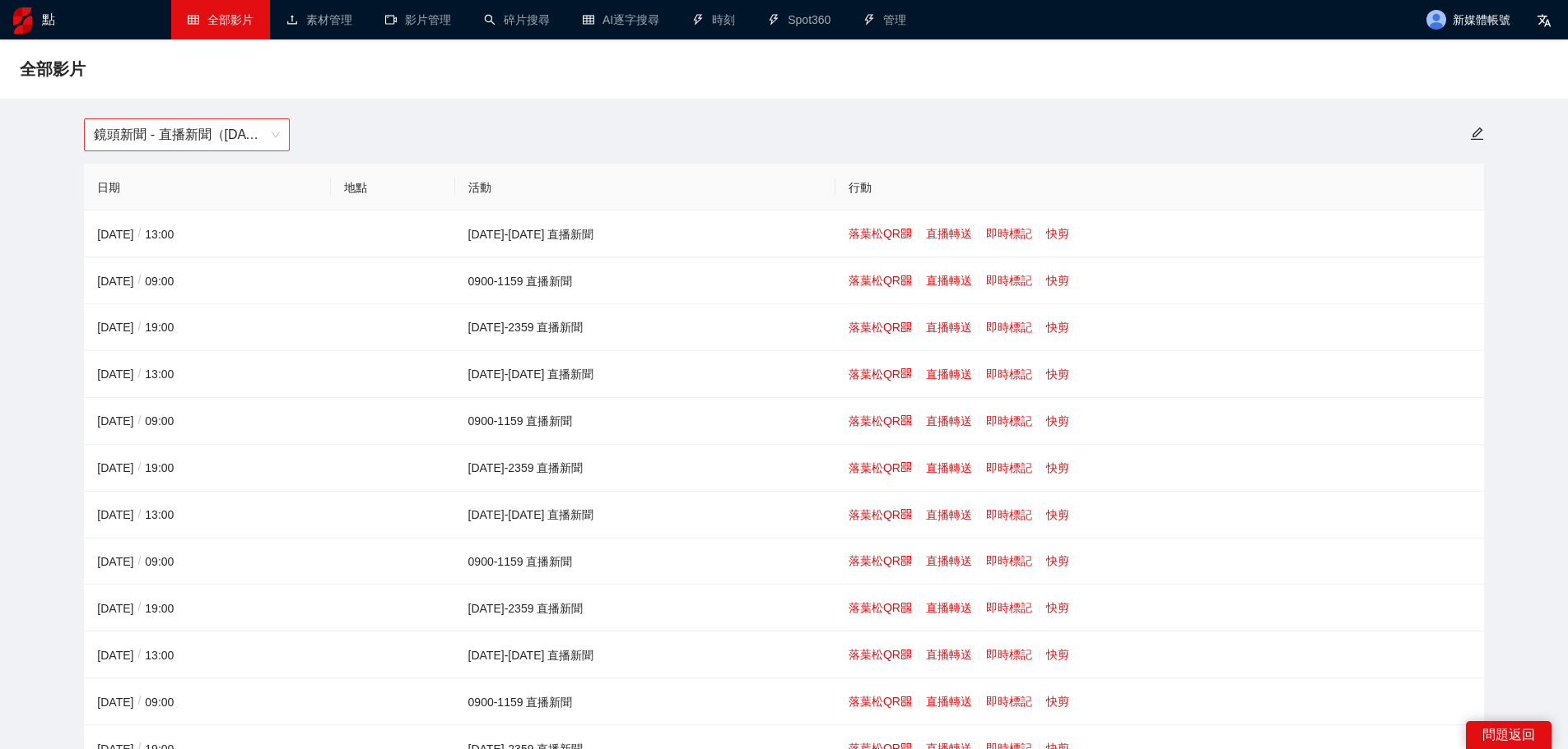
click at [208, 141] on font "鏡頭新聞 - 直播新聞（[DATE]-[DATE]）" at bounding box center [209, 134] width 230 height 14
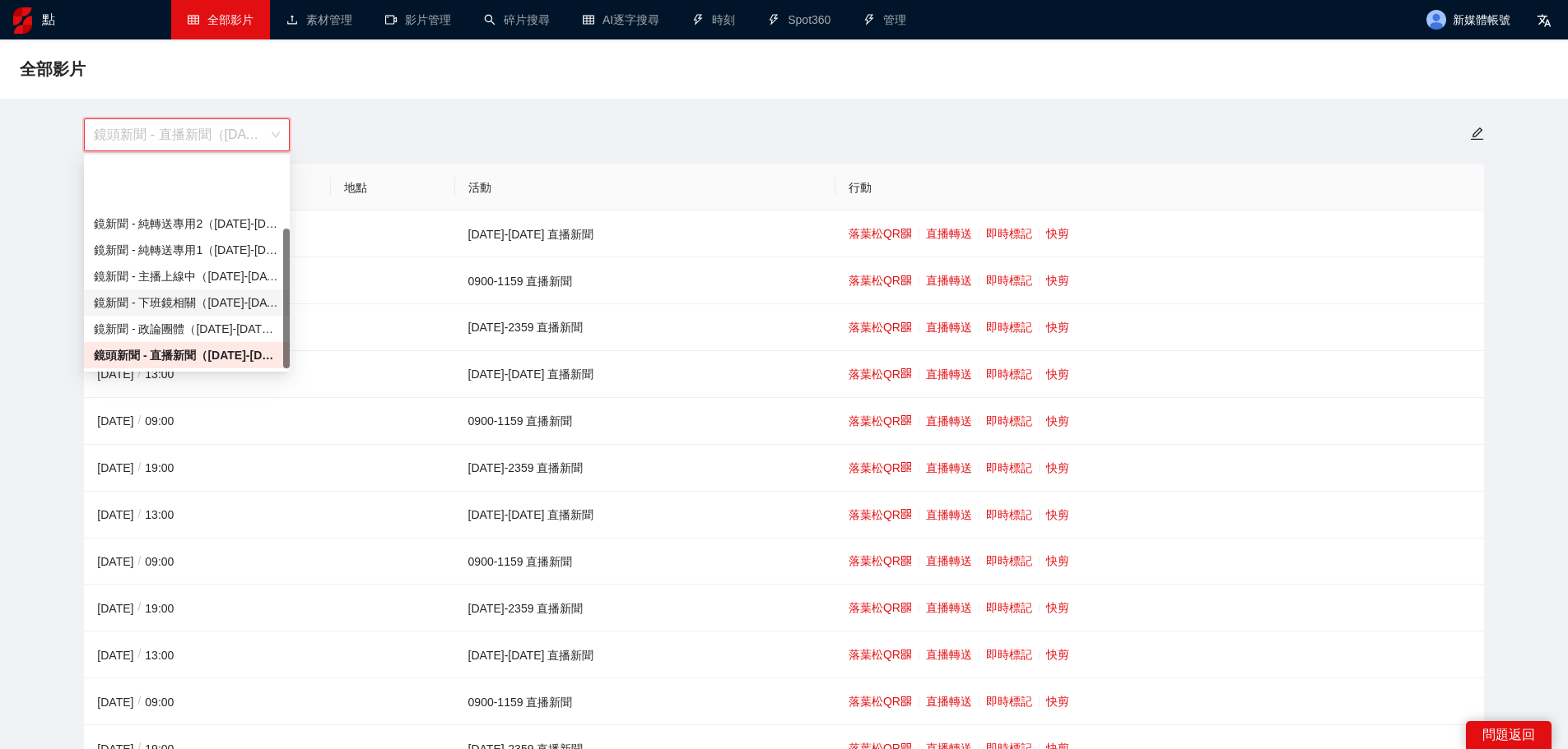
scroll to position [105, 0]
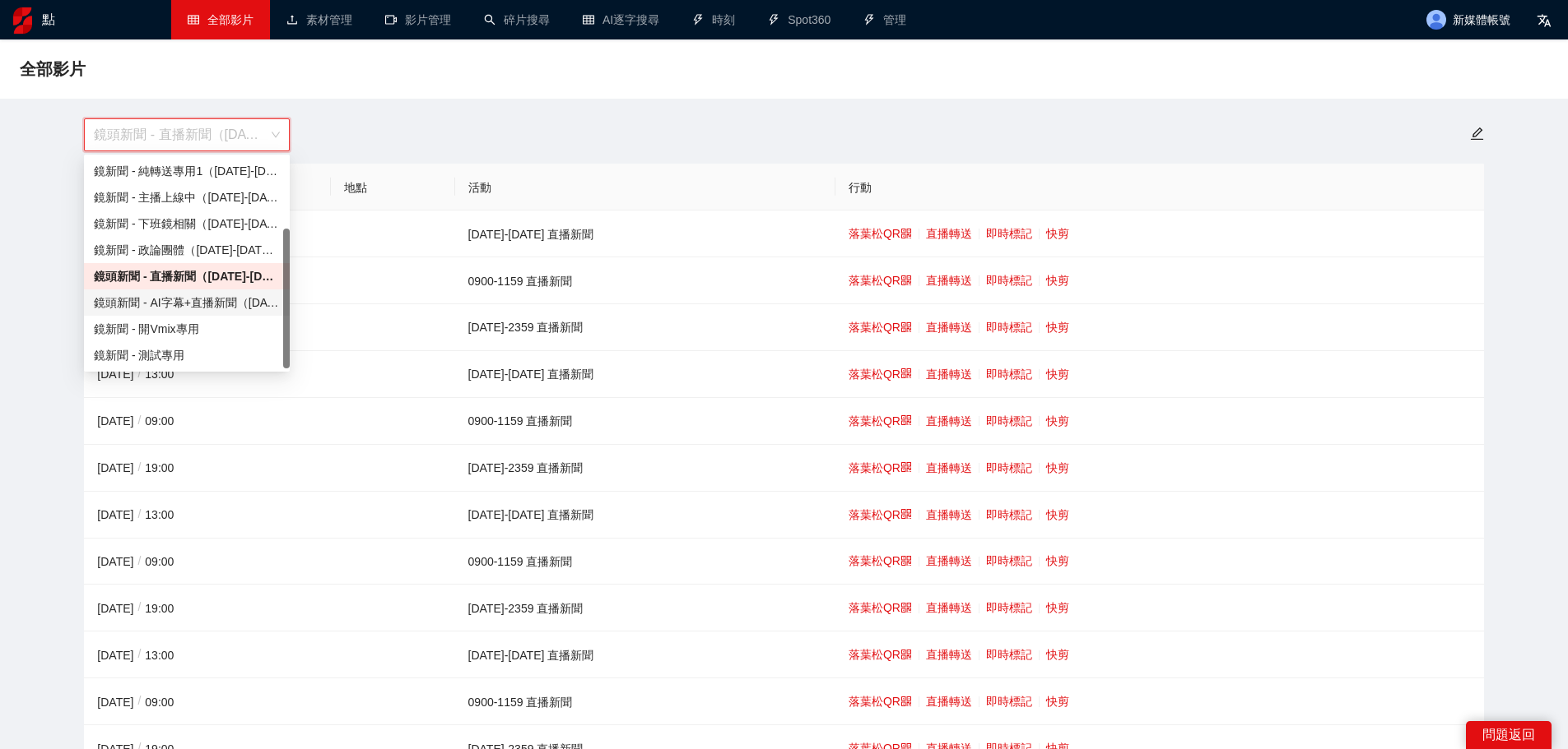
click at [185, 305] on font "鏡頭新聞 - AI字幕+直播新聞（[DATE]-[DATE]）" at bounding box center [215, 302] width 243 height 13
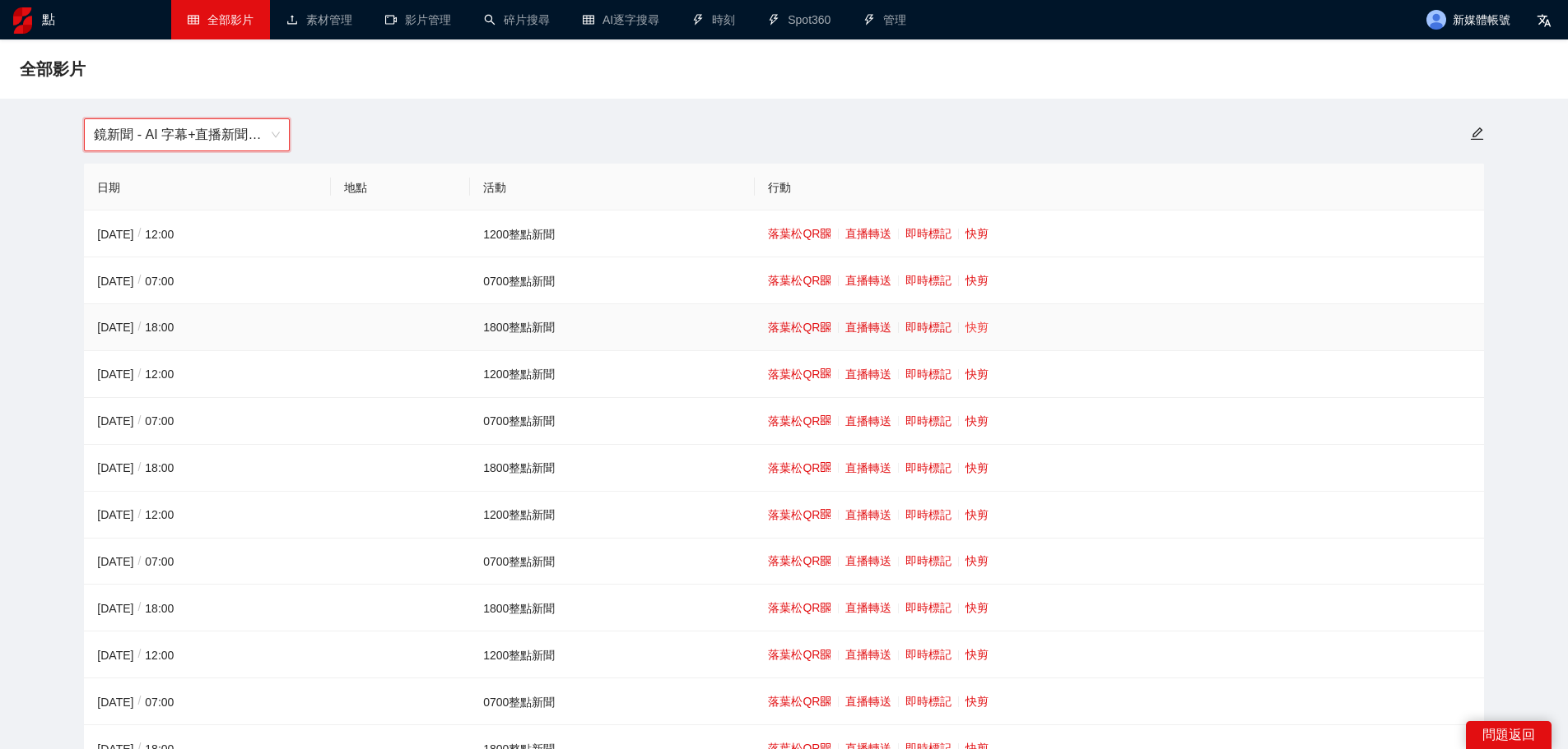
click at [968, 325] on font "快剪" at bounding box center [977, 327] width 23 height 13
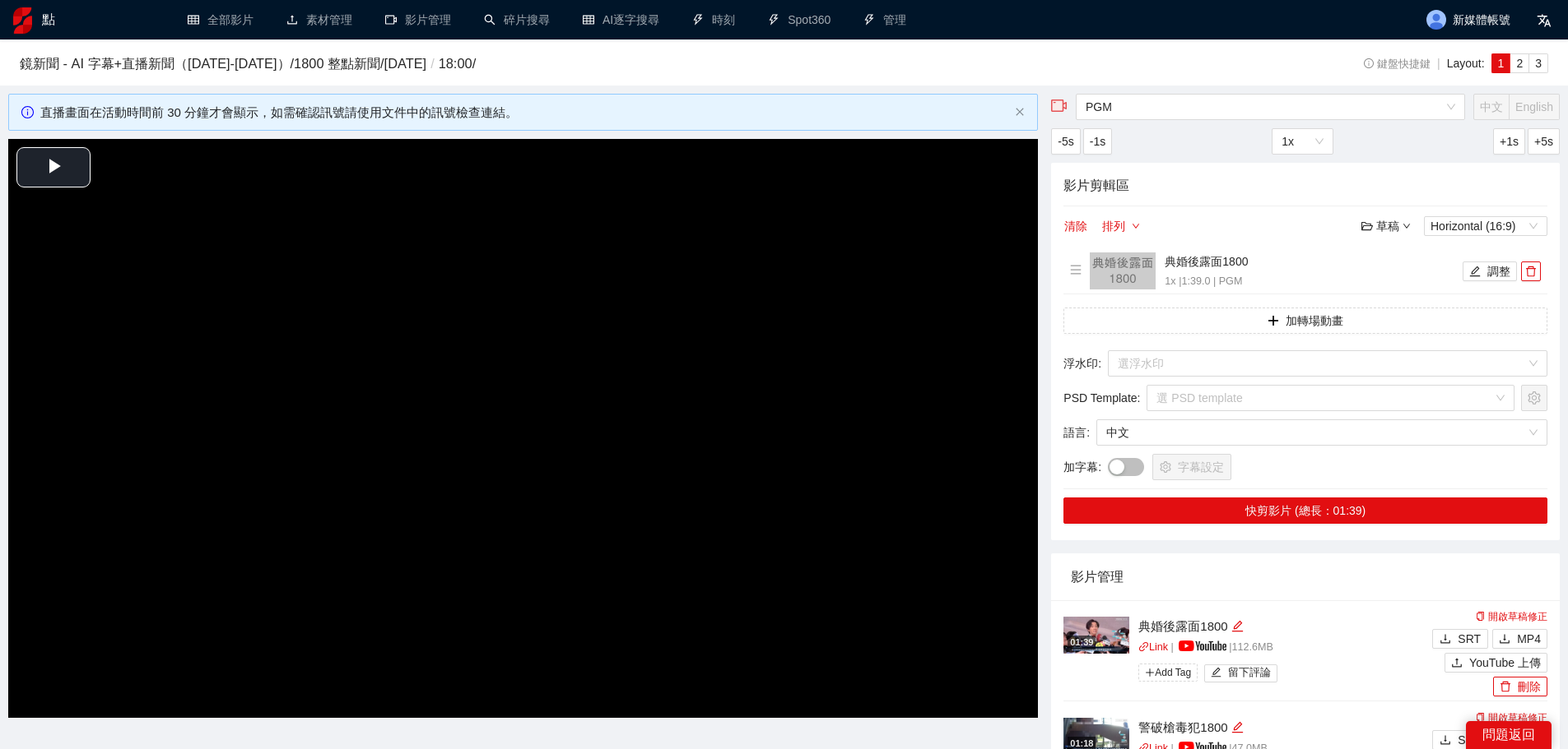
click at [493, 399] on video "Video Player" at bounding box center [523, 428] width 1029 height 579
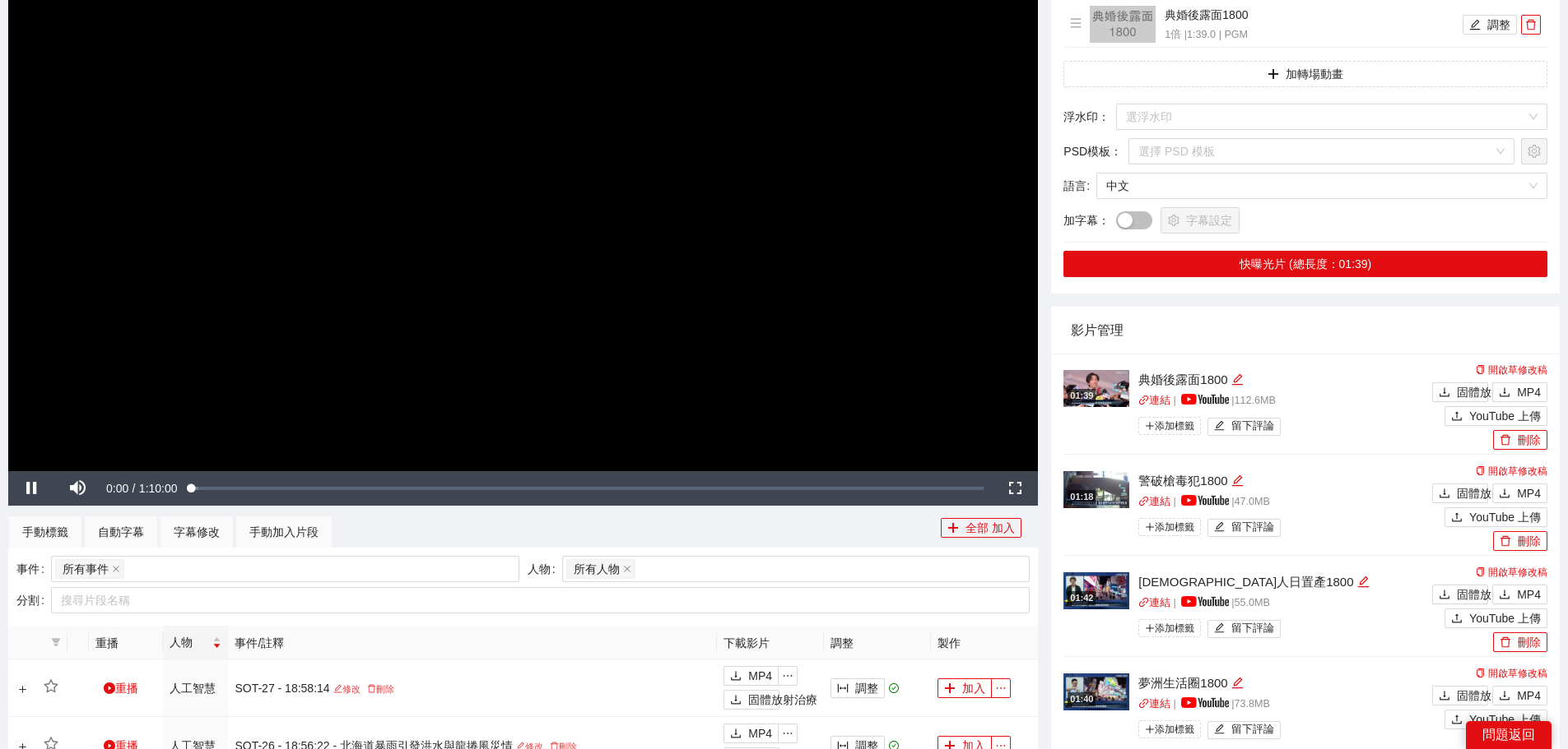
click at [542, 220] on video "Video Player" at bounding box center [523, 182] width 1029 height 579
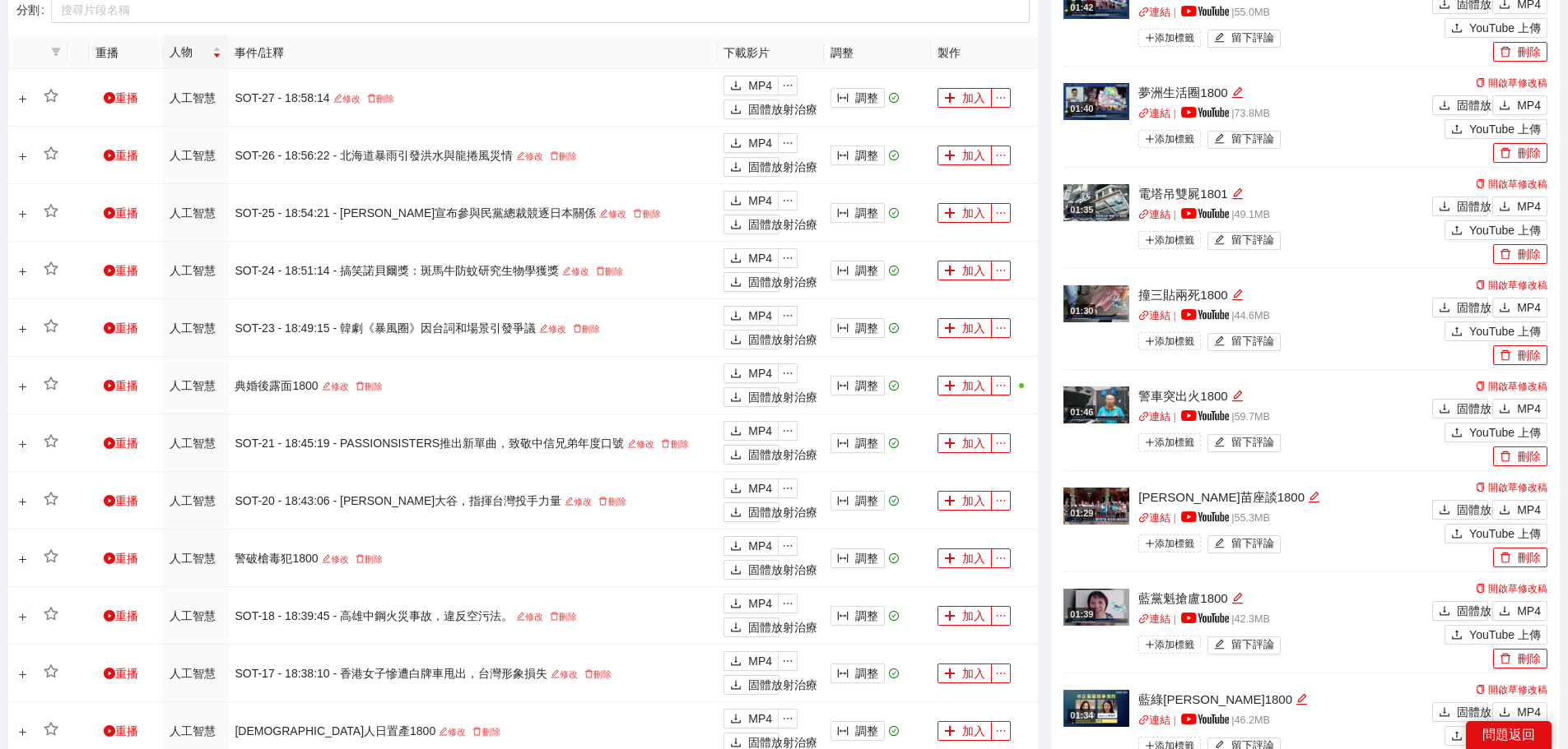
scroll to position [904, 0]
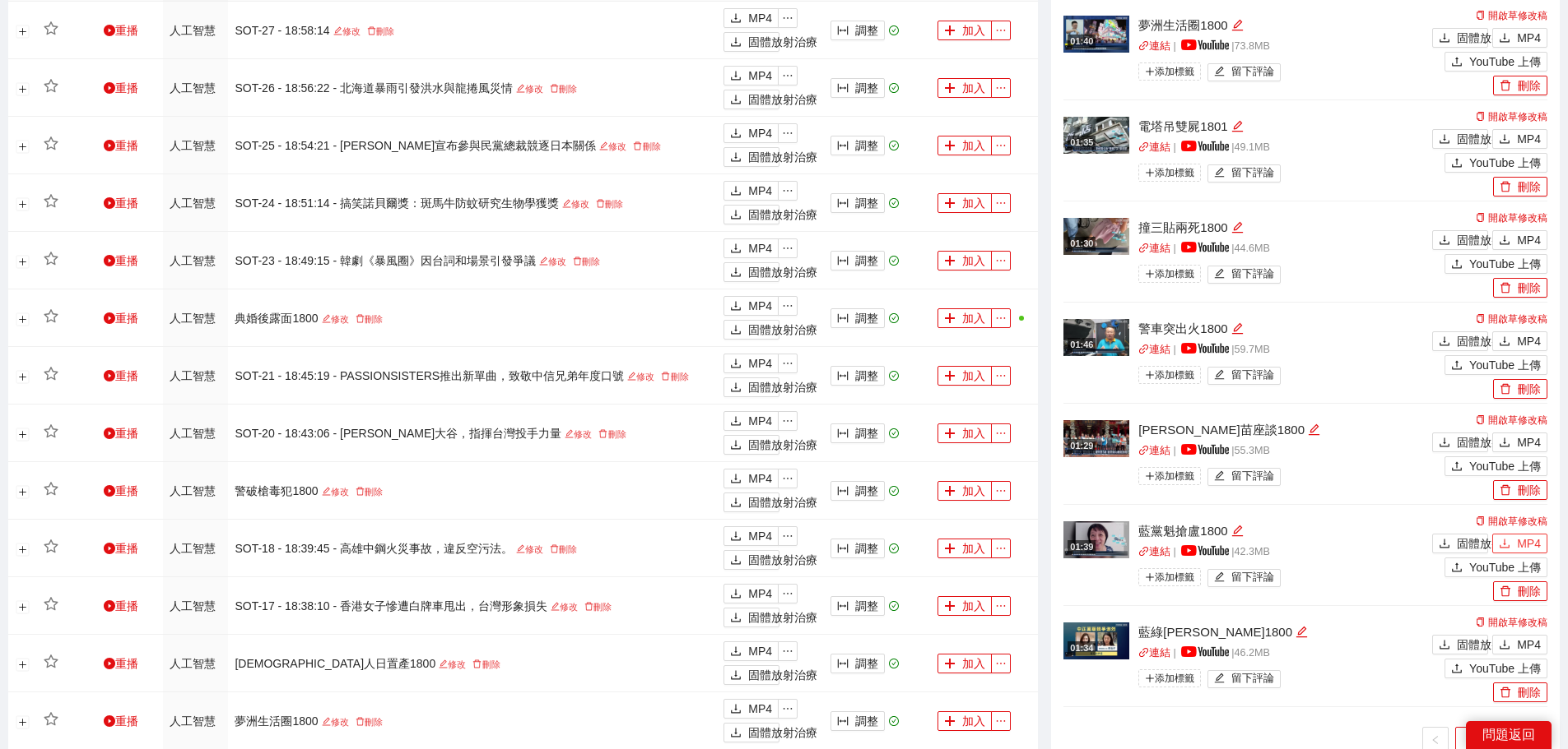
click at [1522, 542] on font "MP4" at bounding box center [1528, 544] width 24 height 13
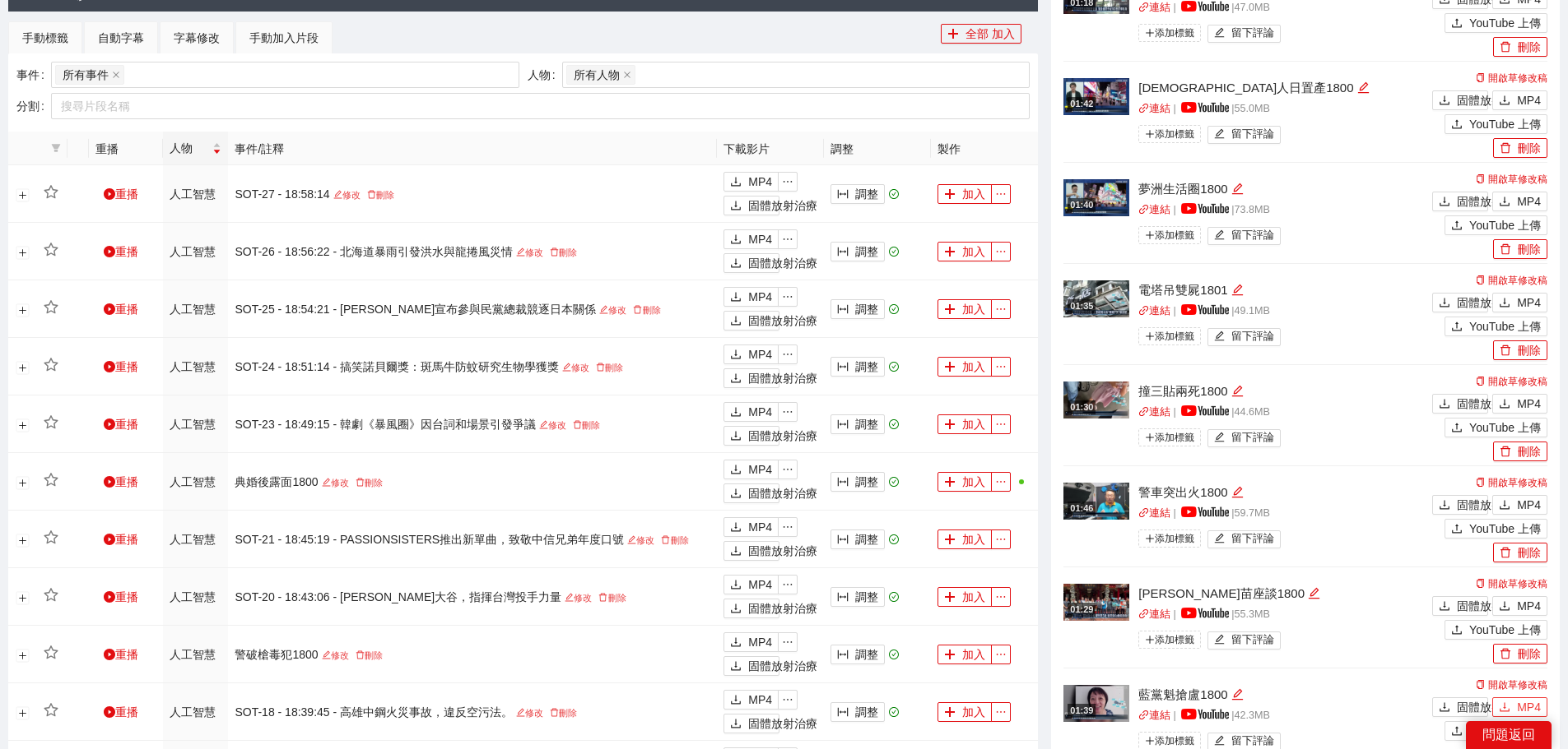
scroll to position [740, 0]
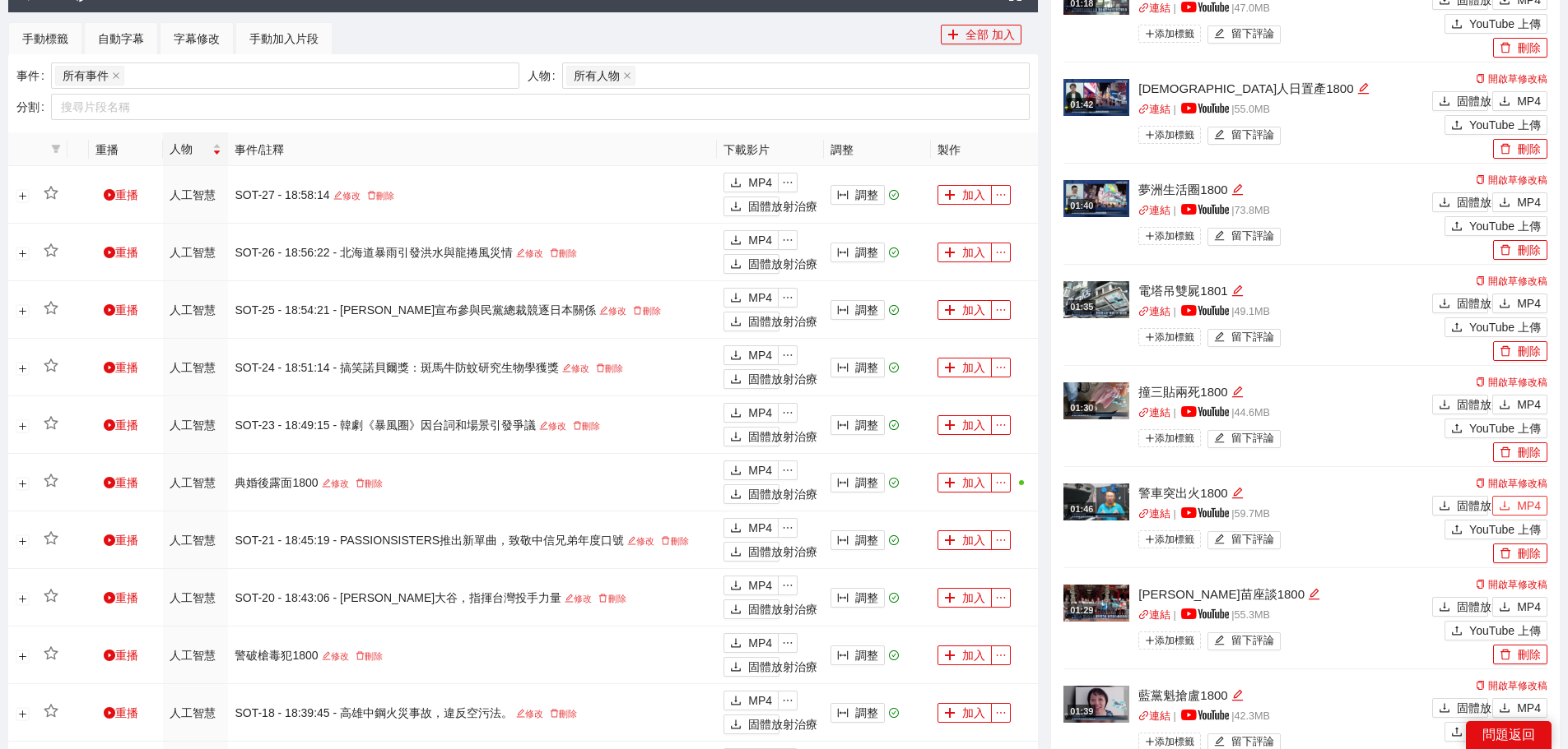
click at [1519, 505] on font "MP4" at bounding box center [1528, 506] width 24 height 13
click at [1528, 400] on font "MP4" at bounding box center [1528, 404] width 24 height 13
click at [1521, 299] on font "MP4" at bounding box center [1528, 303] width 24 height 13
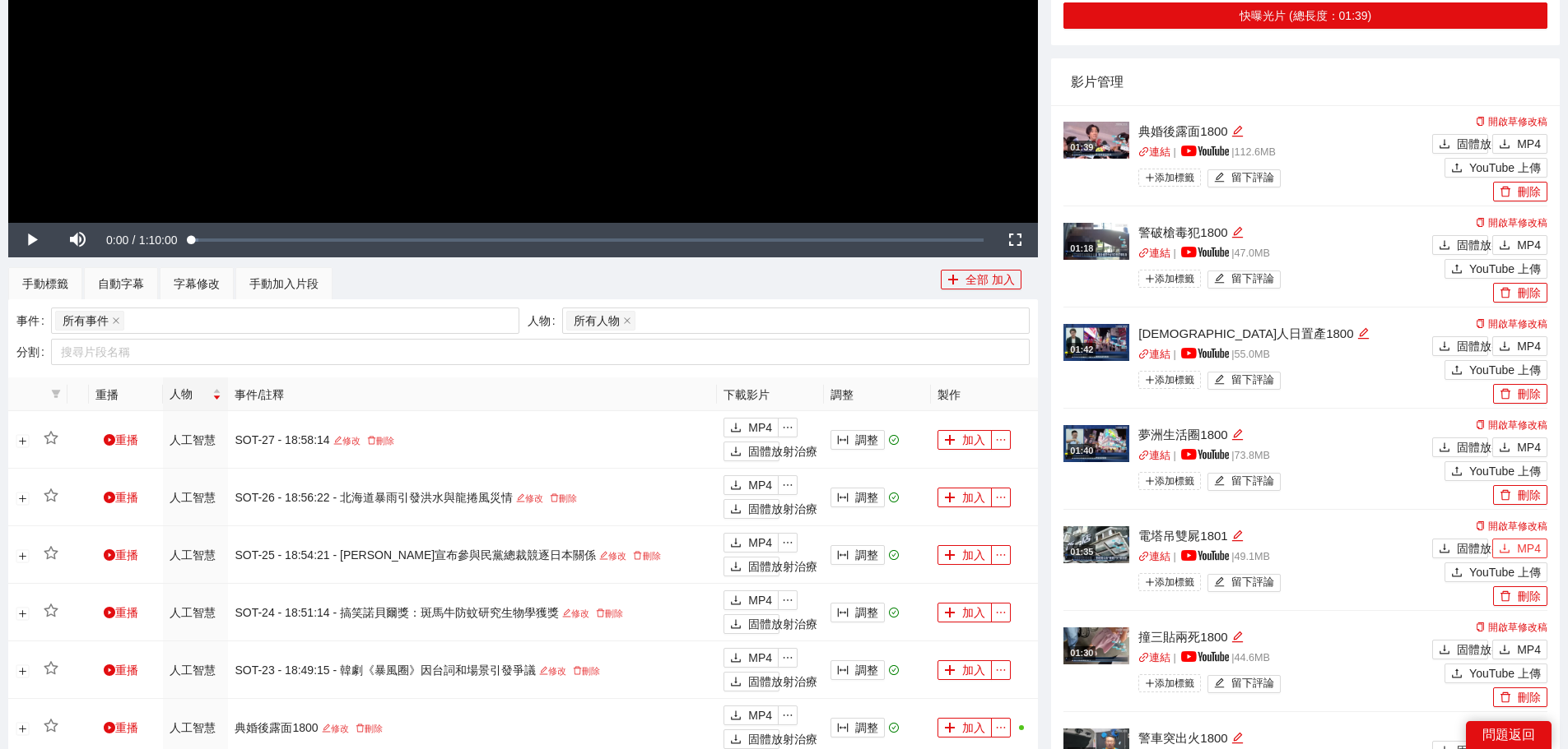
scroll to position [493, 0]
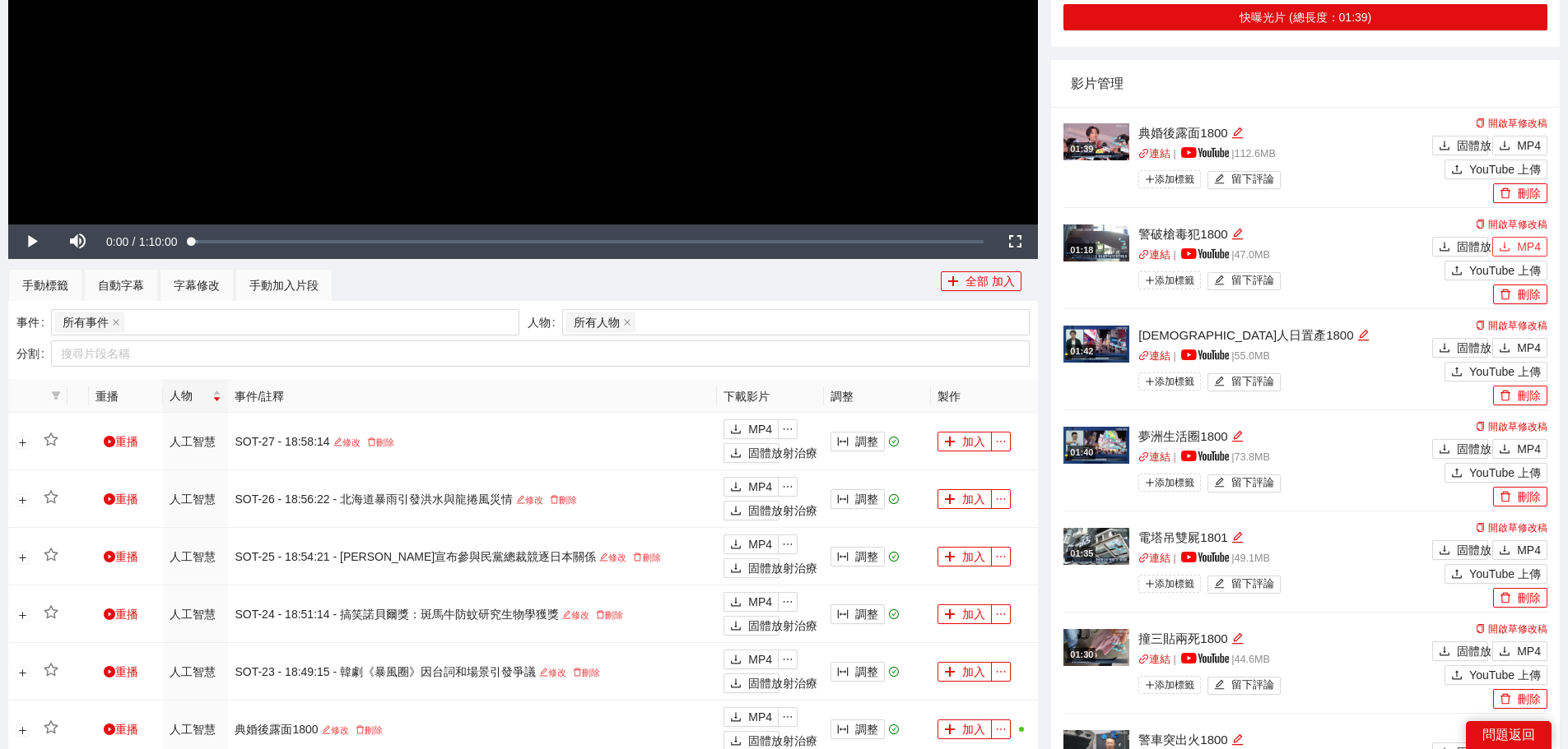
click at [1523, 242] on font "MP4" at bounding box center [1528, 246] width 24 height 13
click at [1522, 147] on font "MP4" at bounding box center [1528, 145] width 24 height 13
